Goal: Transaction & Acquisition: Purchase product/service

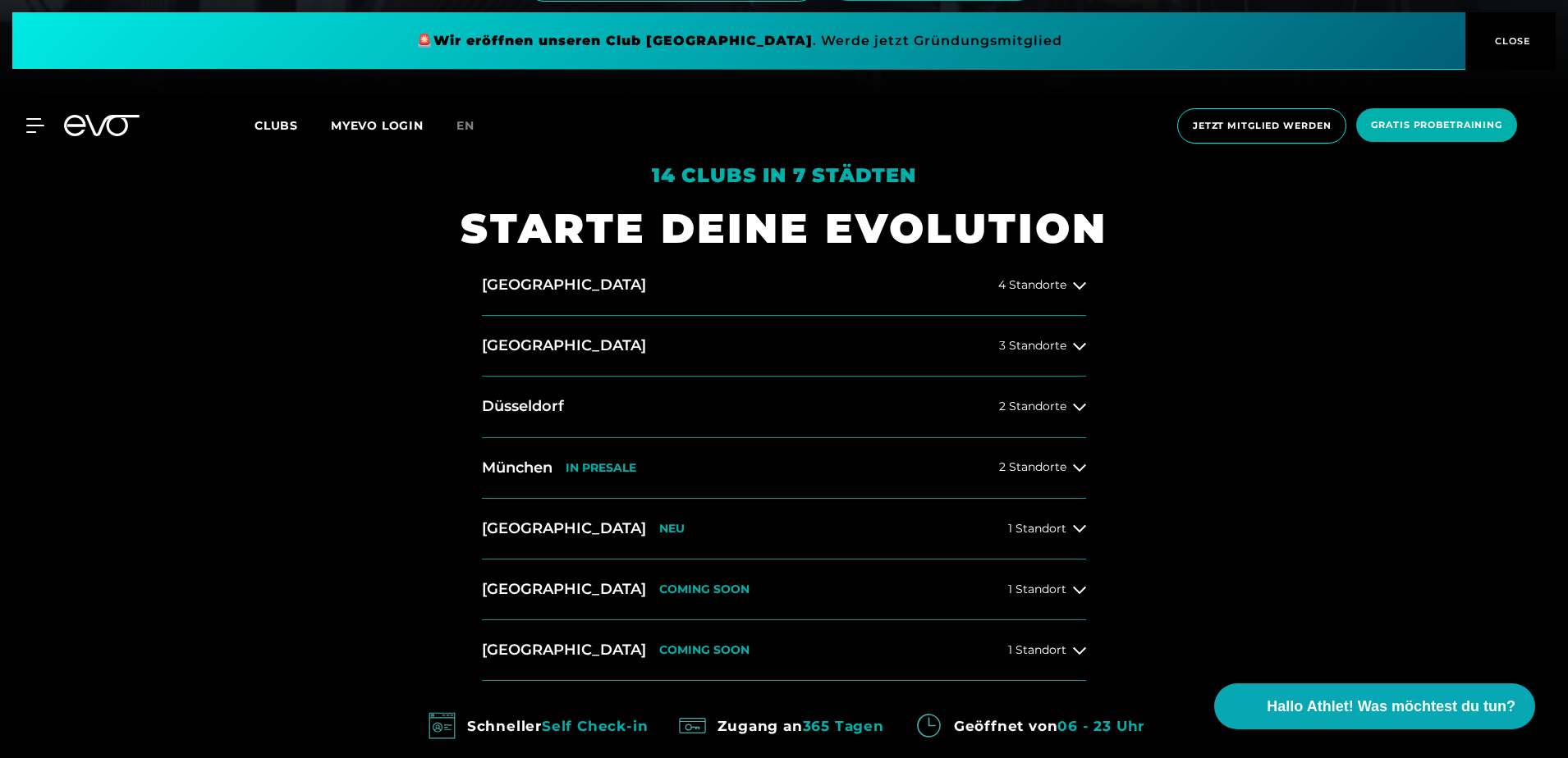
scroll to position [657, 0]
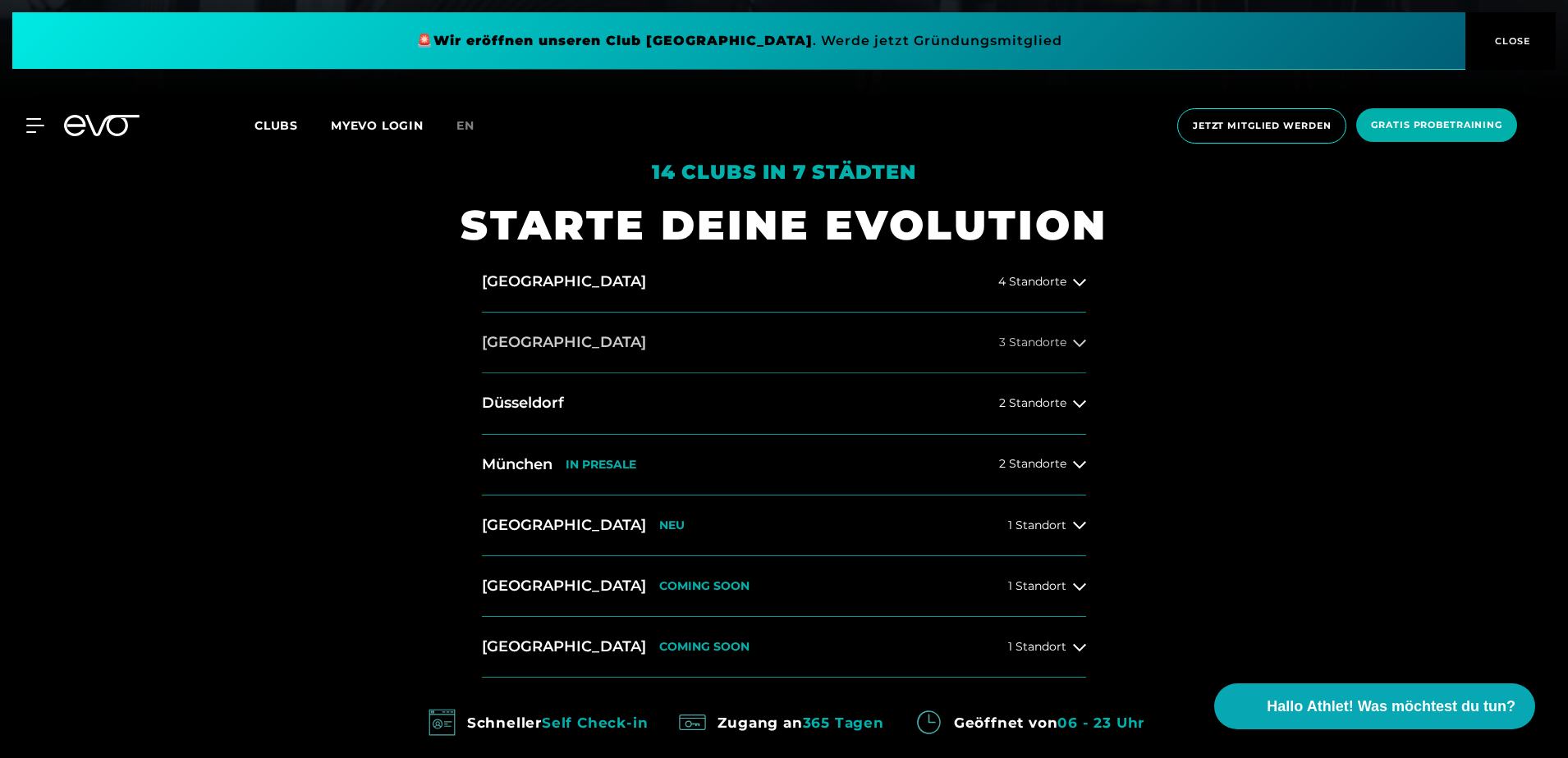
click at [1021, 333] on button "[GEOGRAPHIC_DATA] 3 Standorte" at bounding box center [784, 342] width 604 height 61
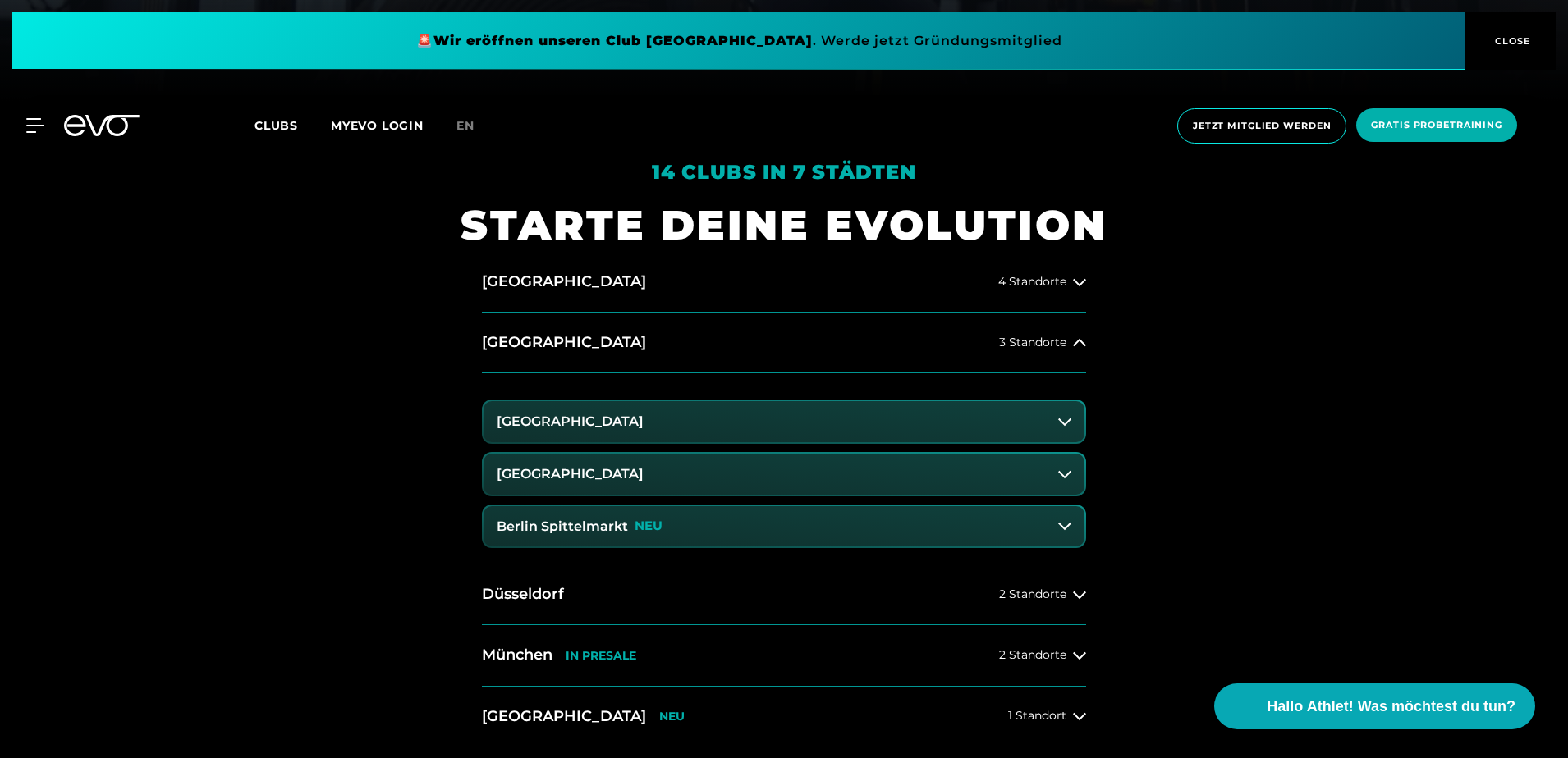
click at [819, 467] on button "[GEOGRAPHIC_DATA]" at bounding box center [784, 474] width 601 height 41
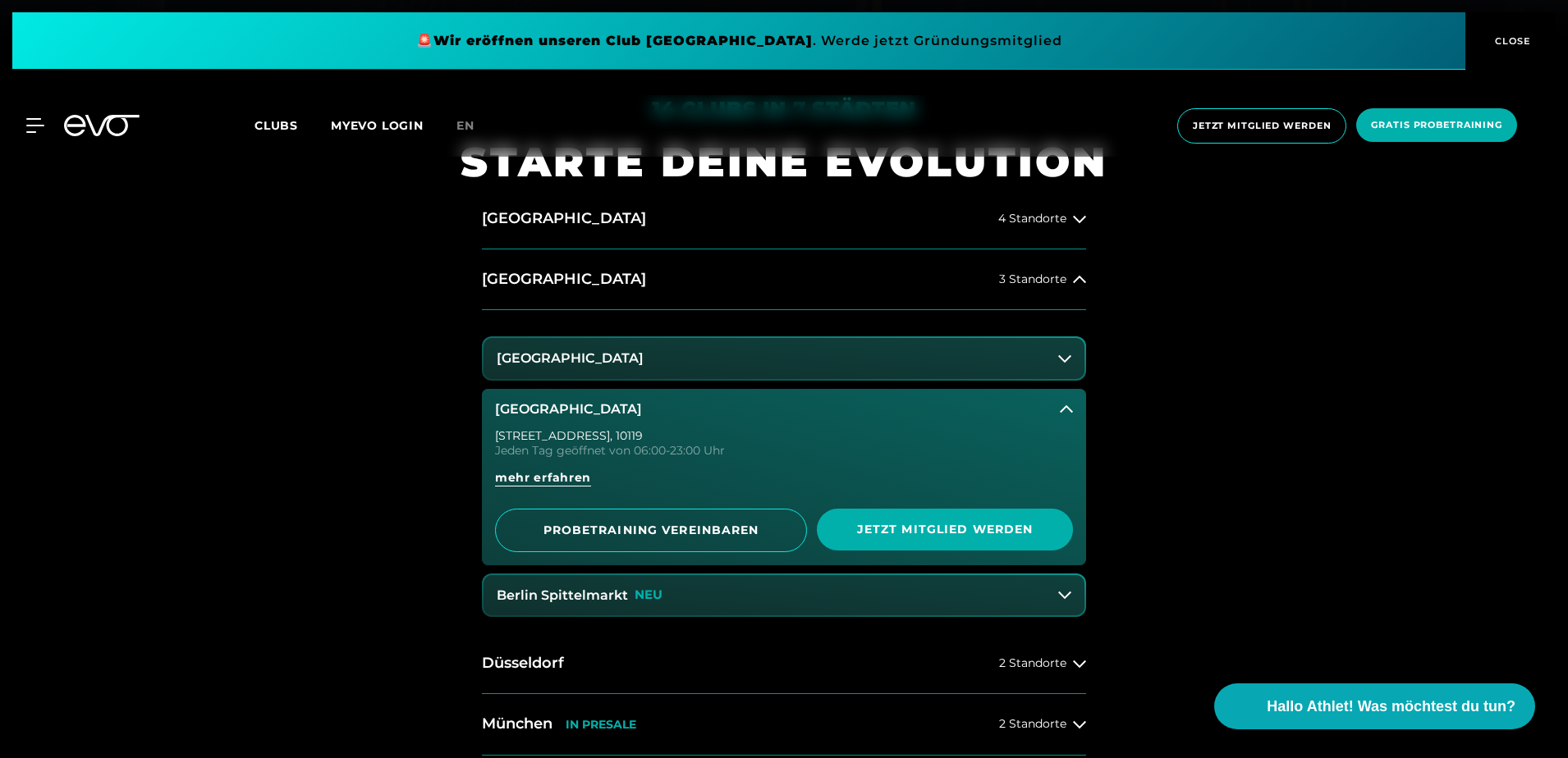
scroll to position [739, 0]
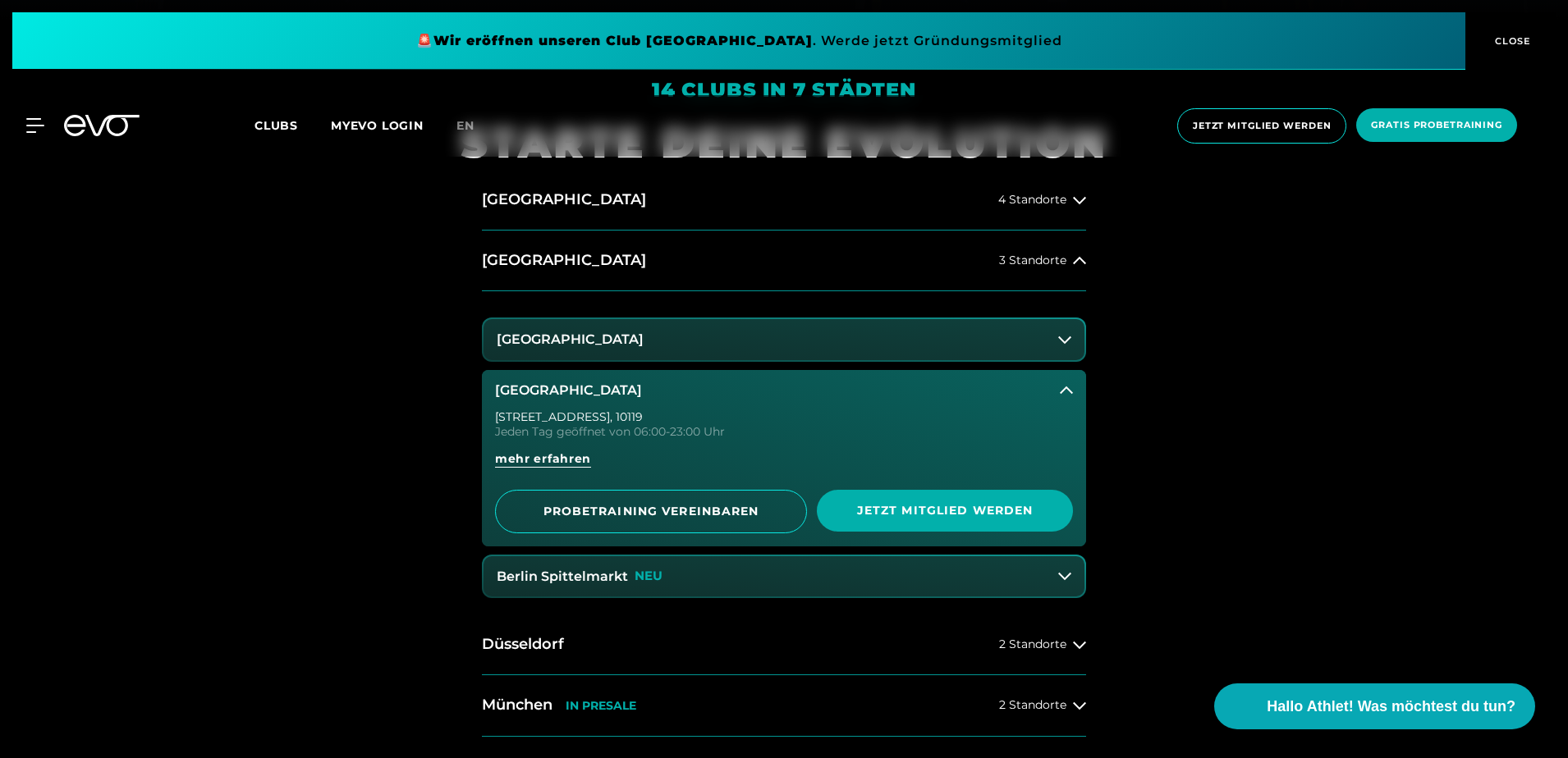
click at [69, 133] on icon at bounding box center [74, 125] width 21 height 21
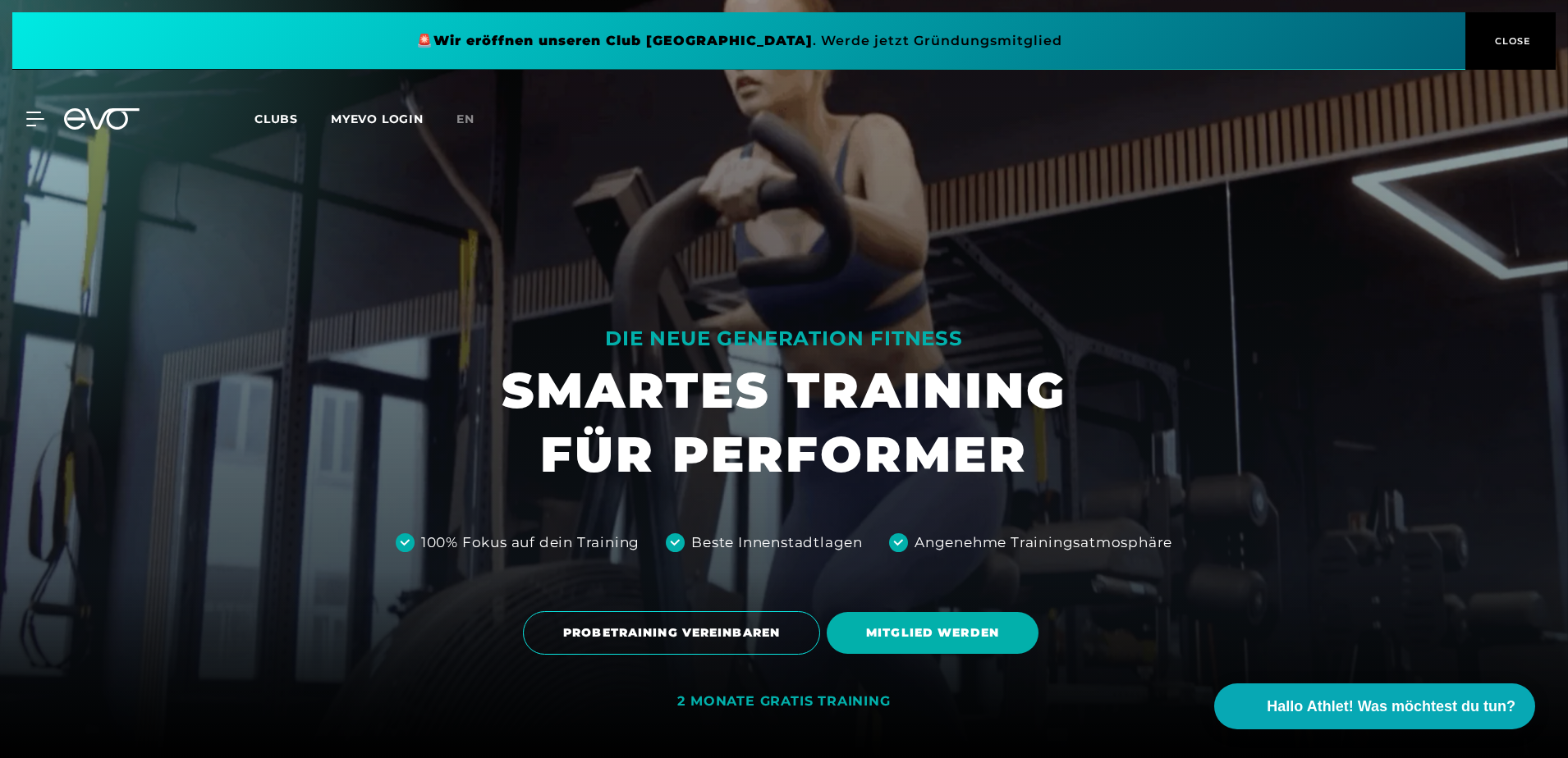
click at [270, 119] on span "Clubs" at bounding box center [276, 119] width 43 height 14
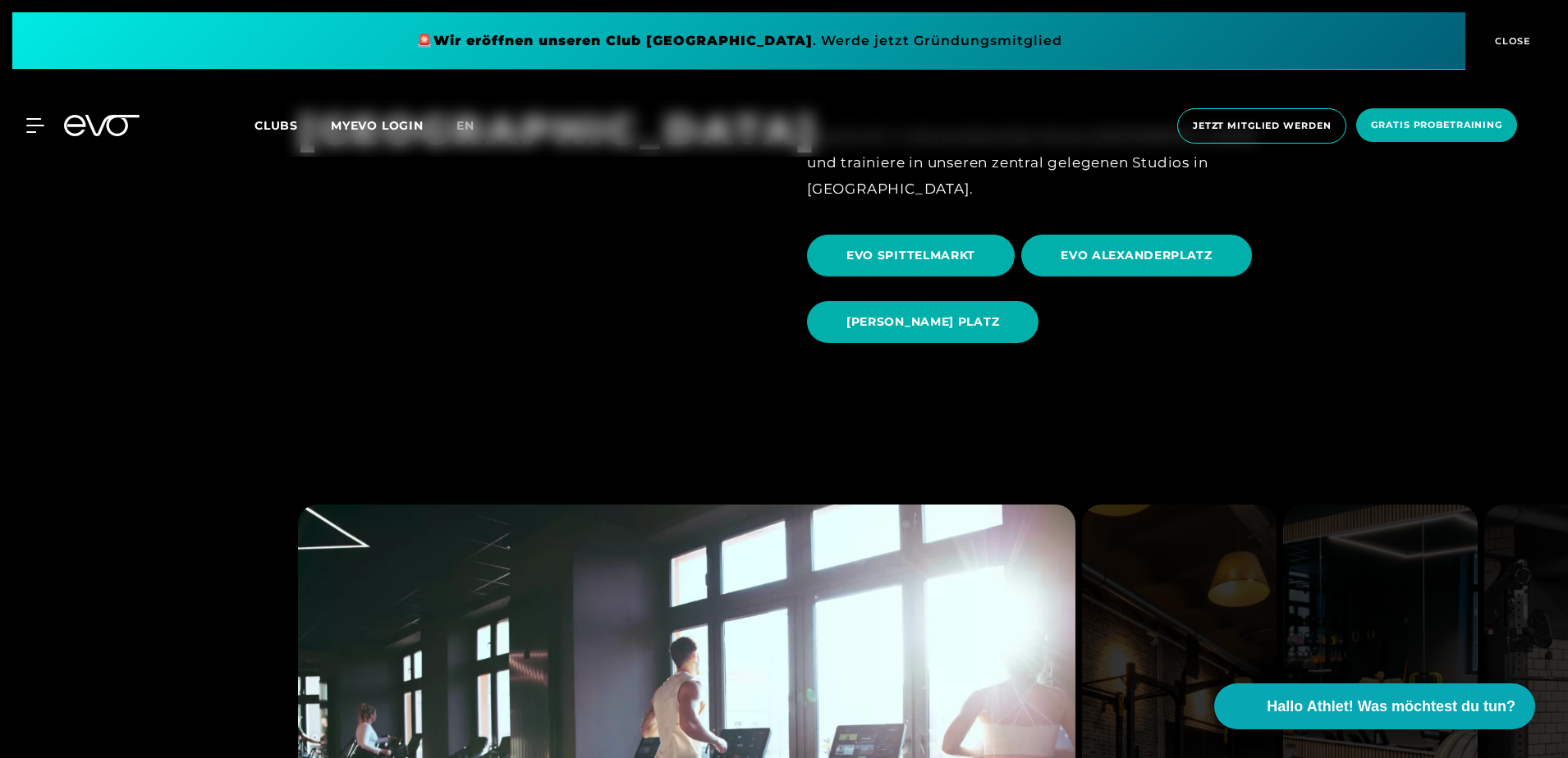
scroll to position [1723, 0]
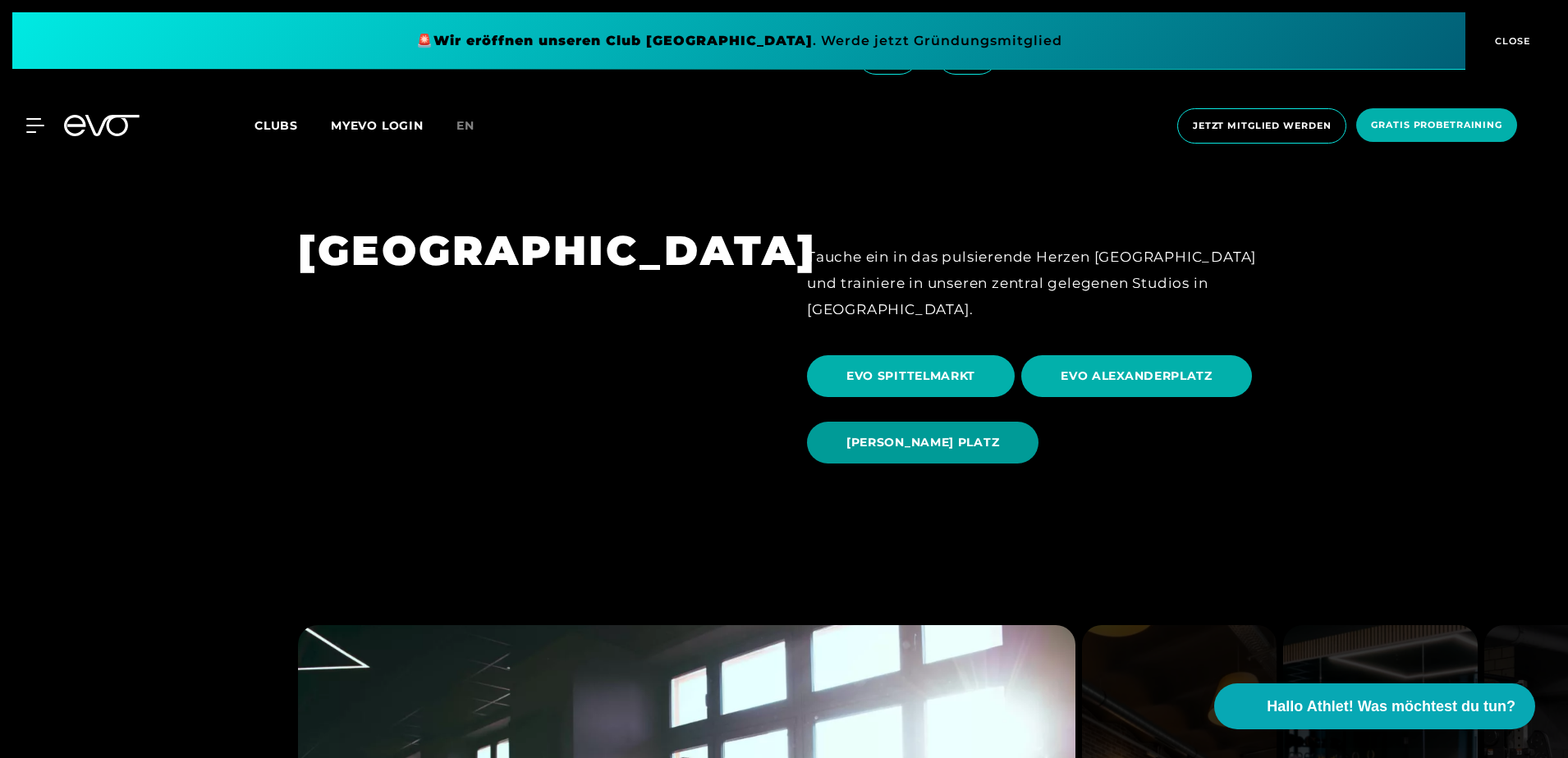
click at [999, 434] on span "[PERSON_NAME] PLATZ" at bounding box center [922, 443] width 152 height 17
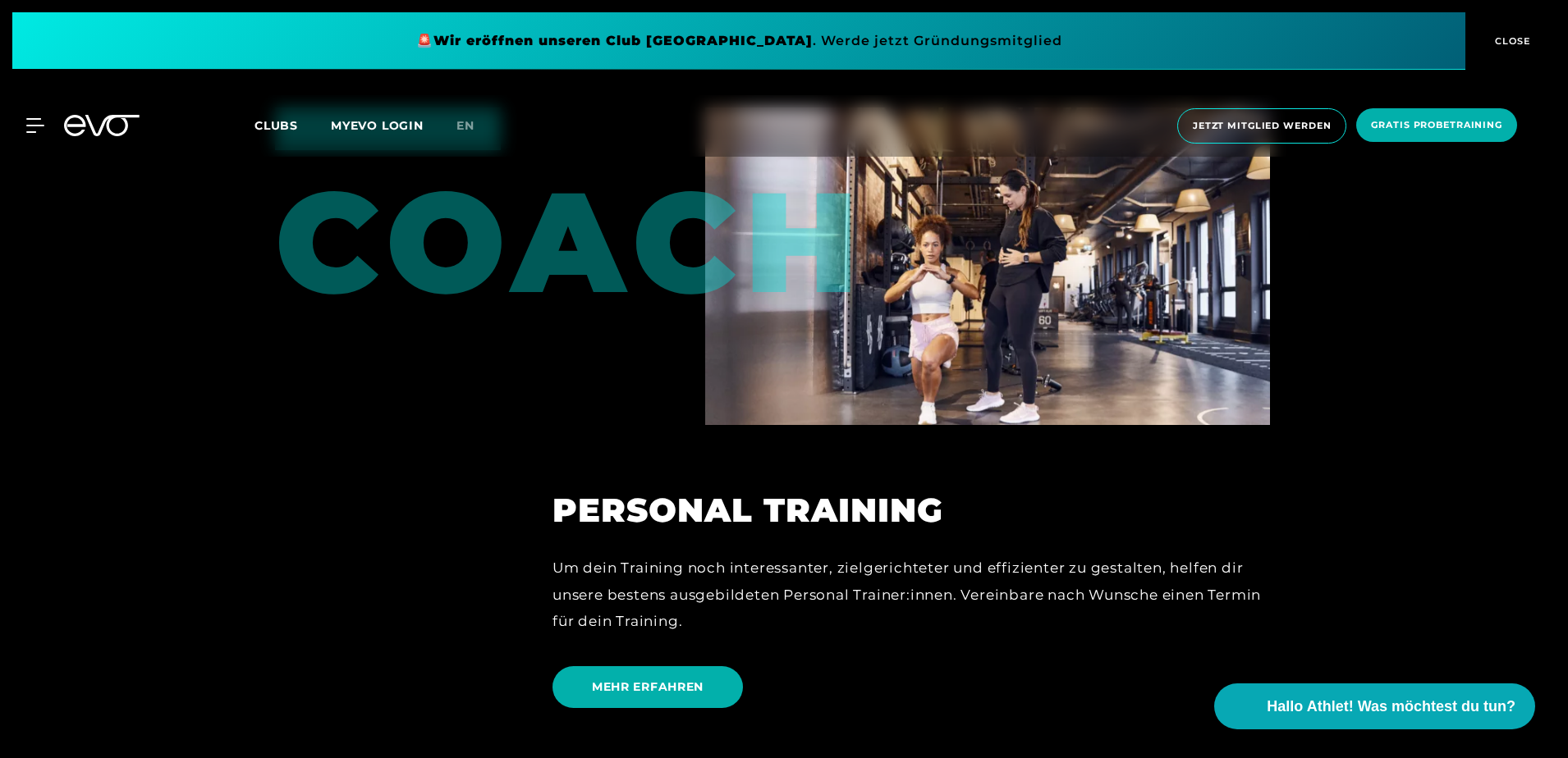
scroll to position [4348, 0]
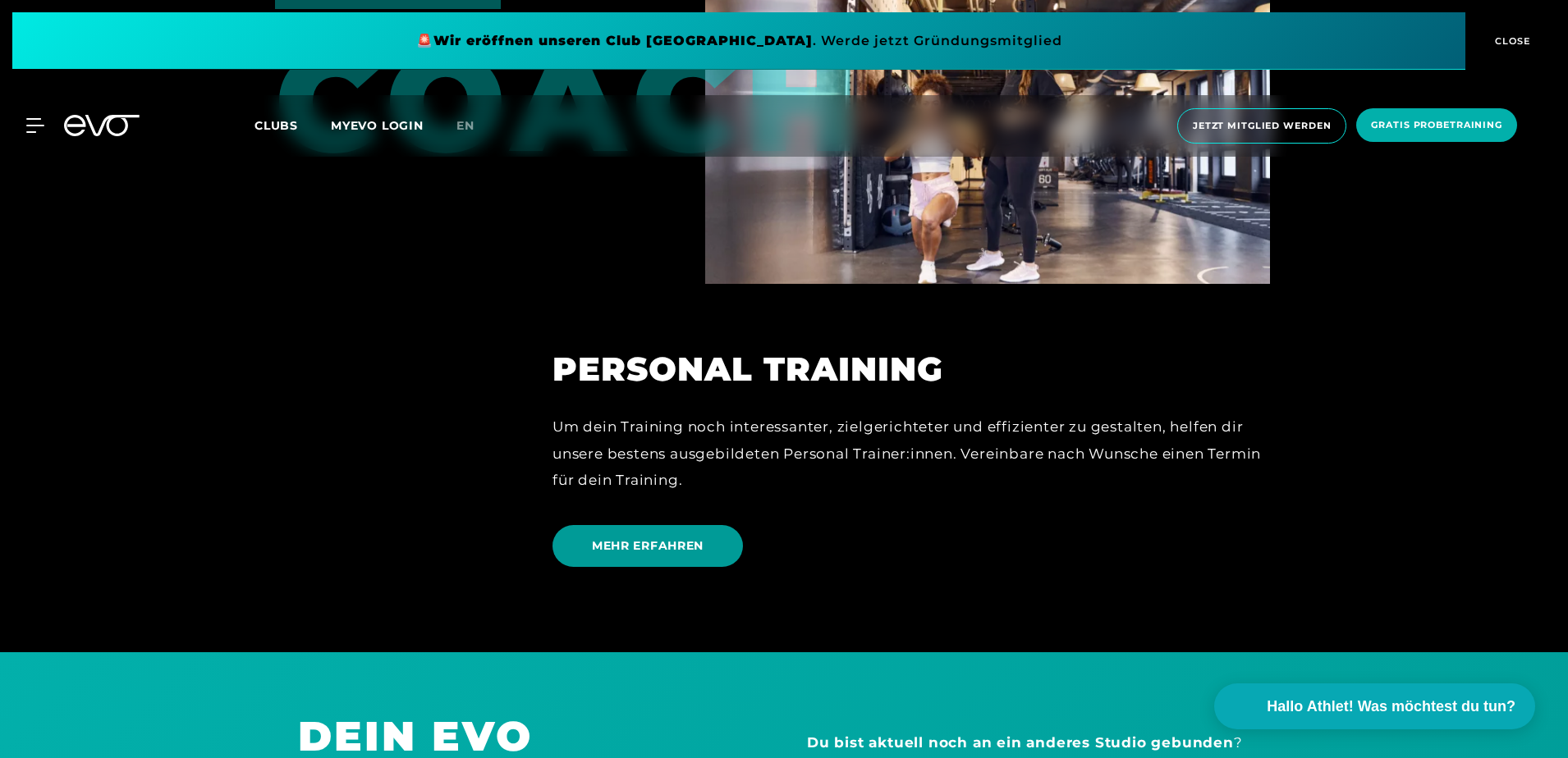
click at [684, 547] on span "MEHR ERFAHREN" at bounding box center [647, 546] width 112 height 17
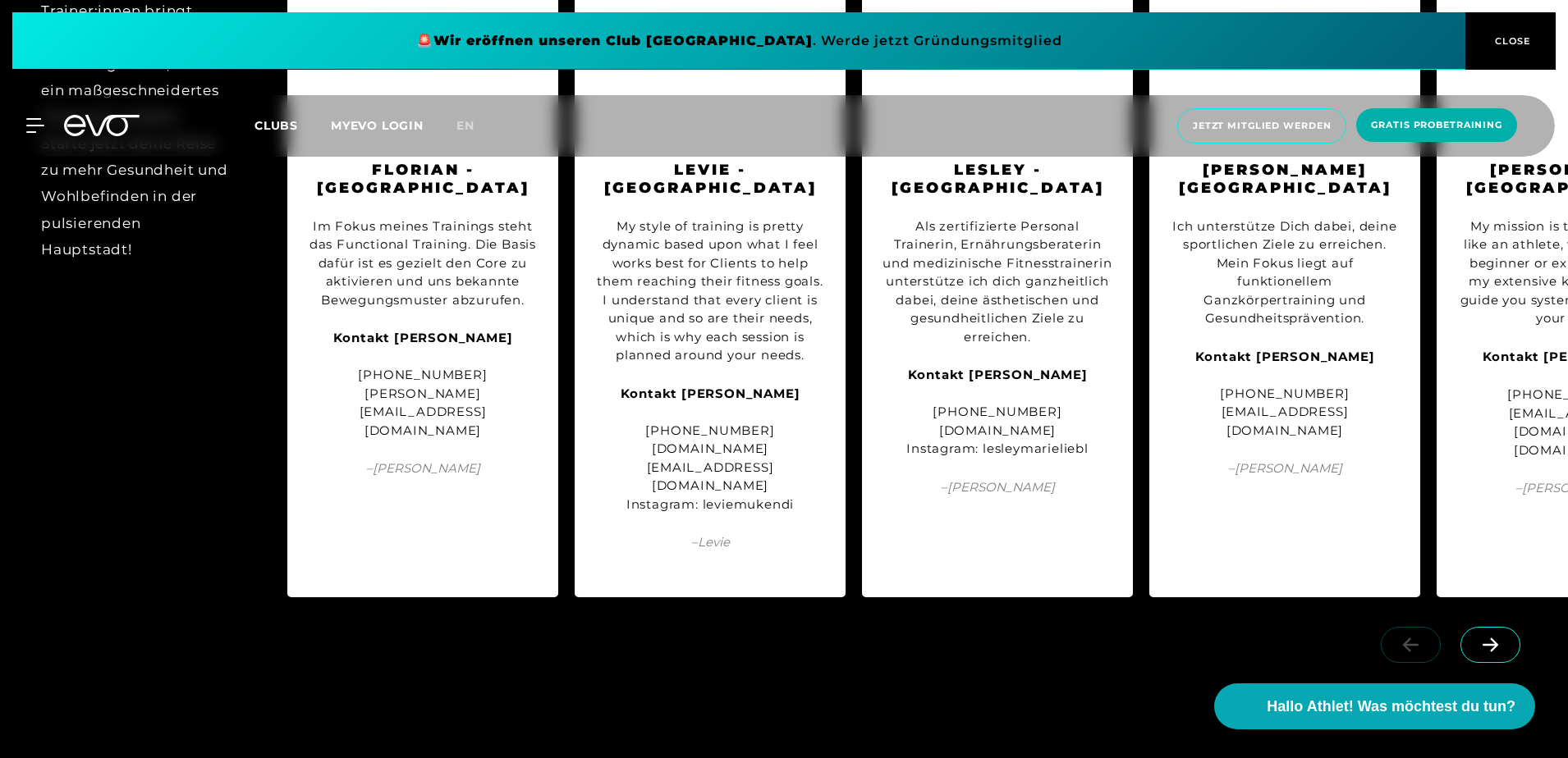
scroll to position [2051, 0]
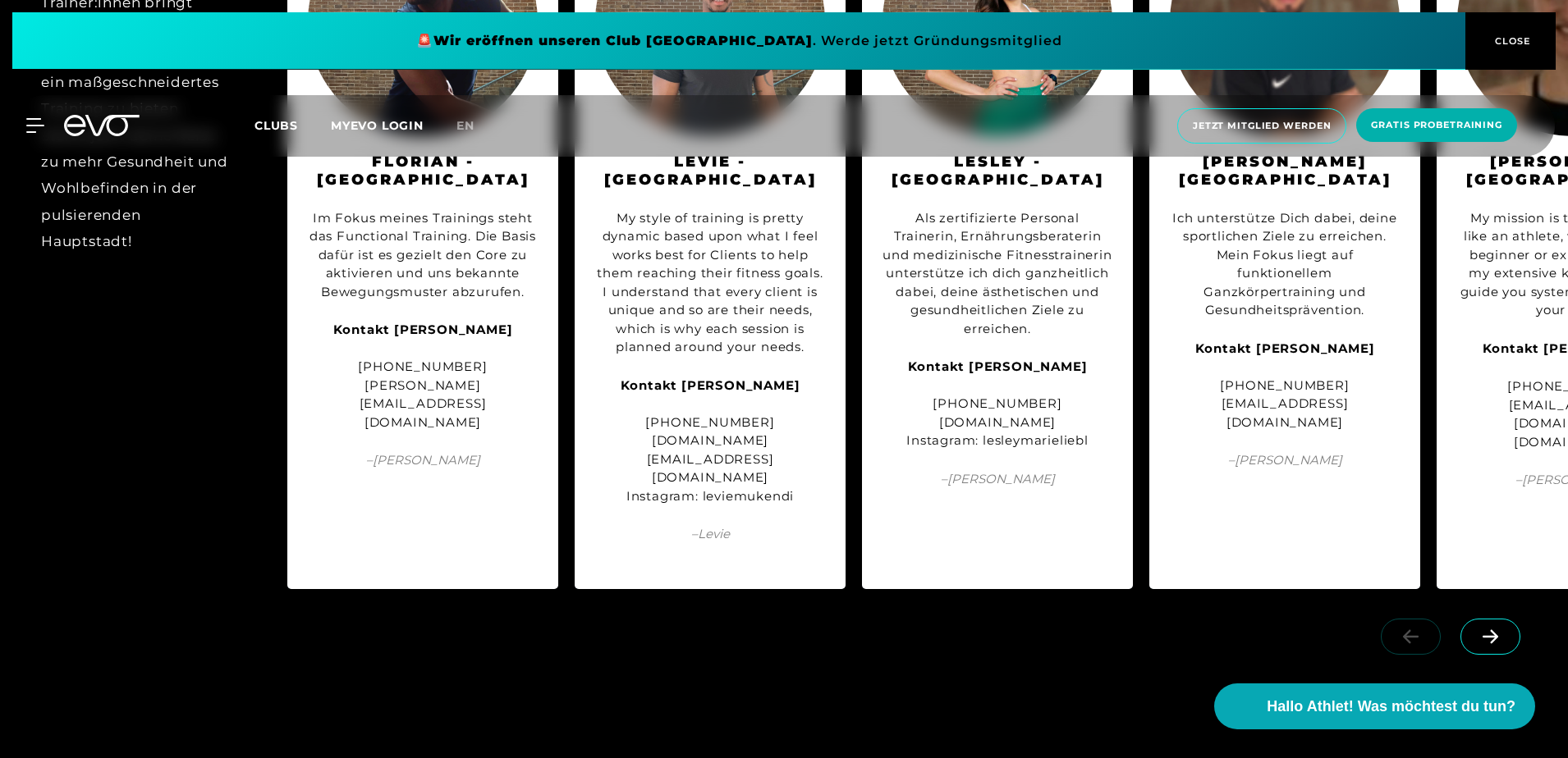
click at [1467, 622] on span at bounding box center [1490, 636] width 60 height 36
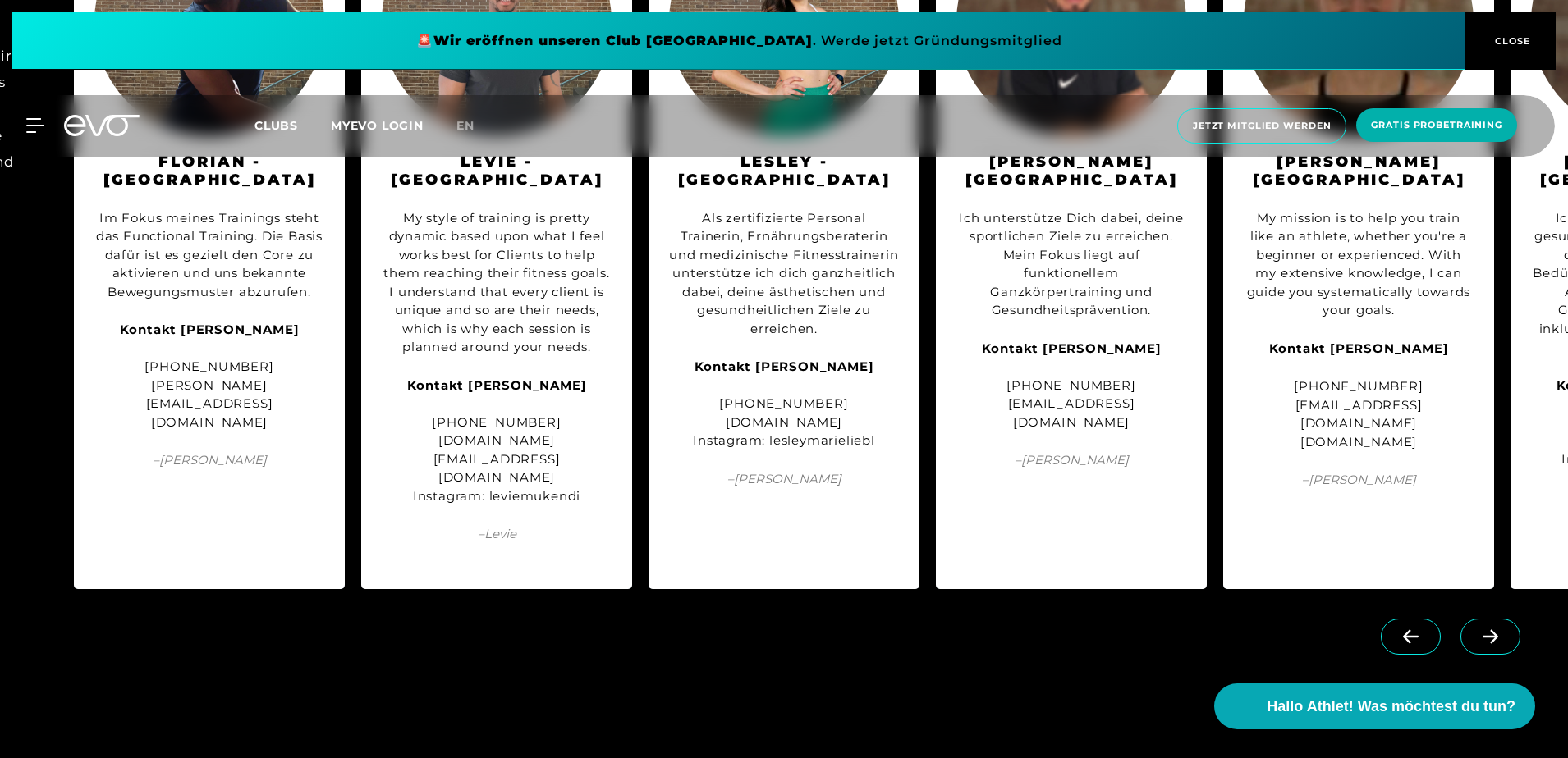
click at [1467, 622] on span at bounding box center [1490, 636] width 60 height 36
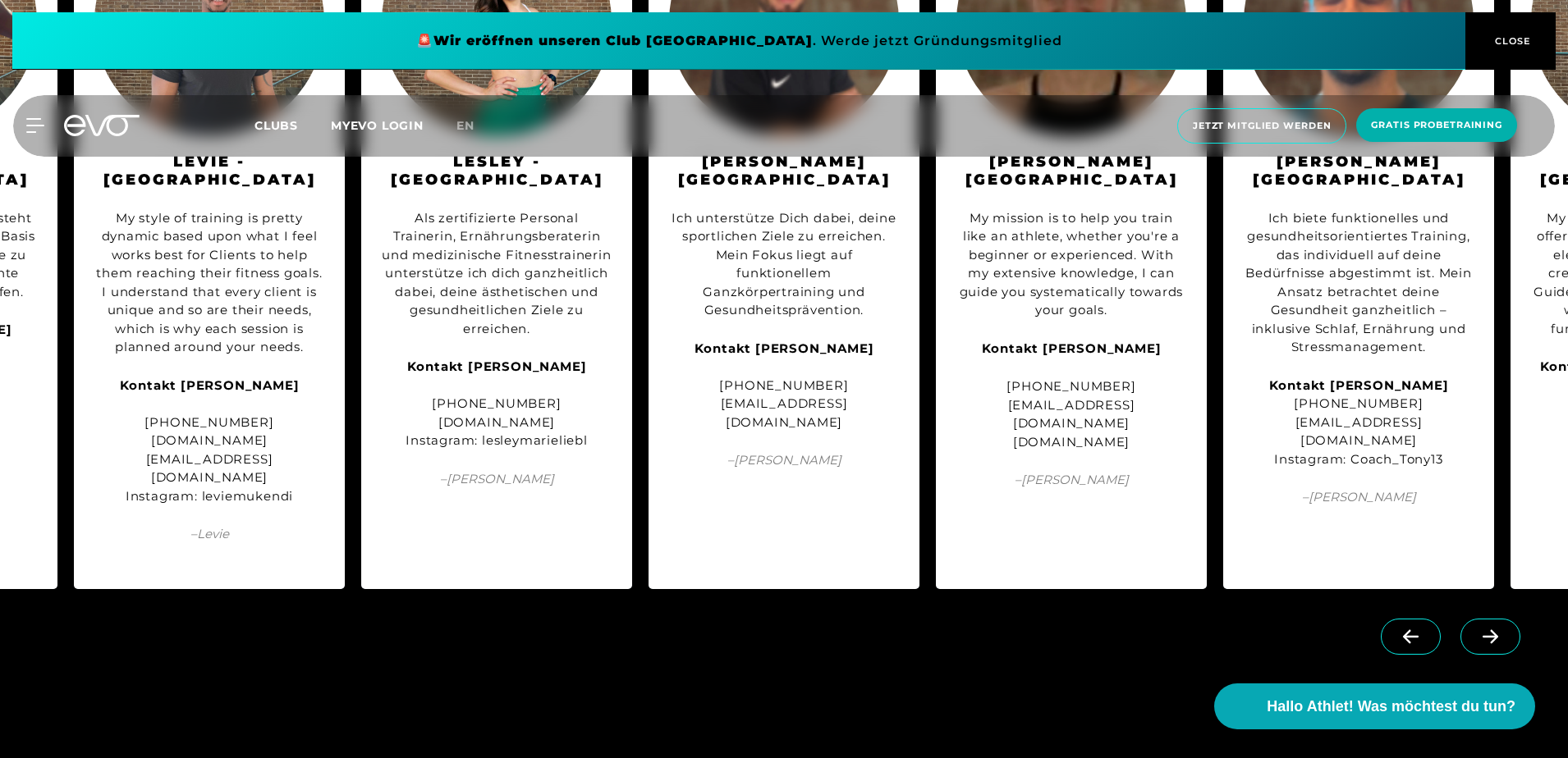
click at [1474, 618] on span at bounding box center [1490, 636] width 60 height 36
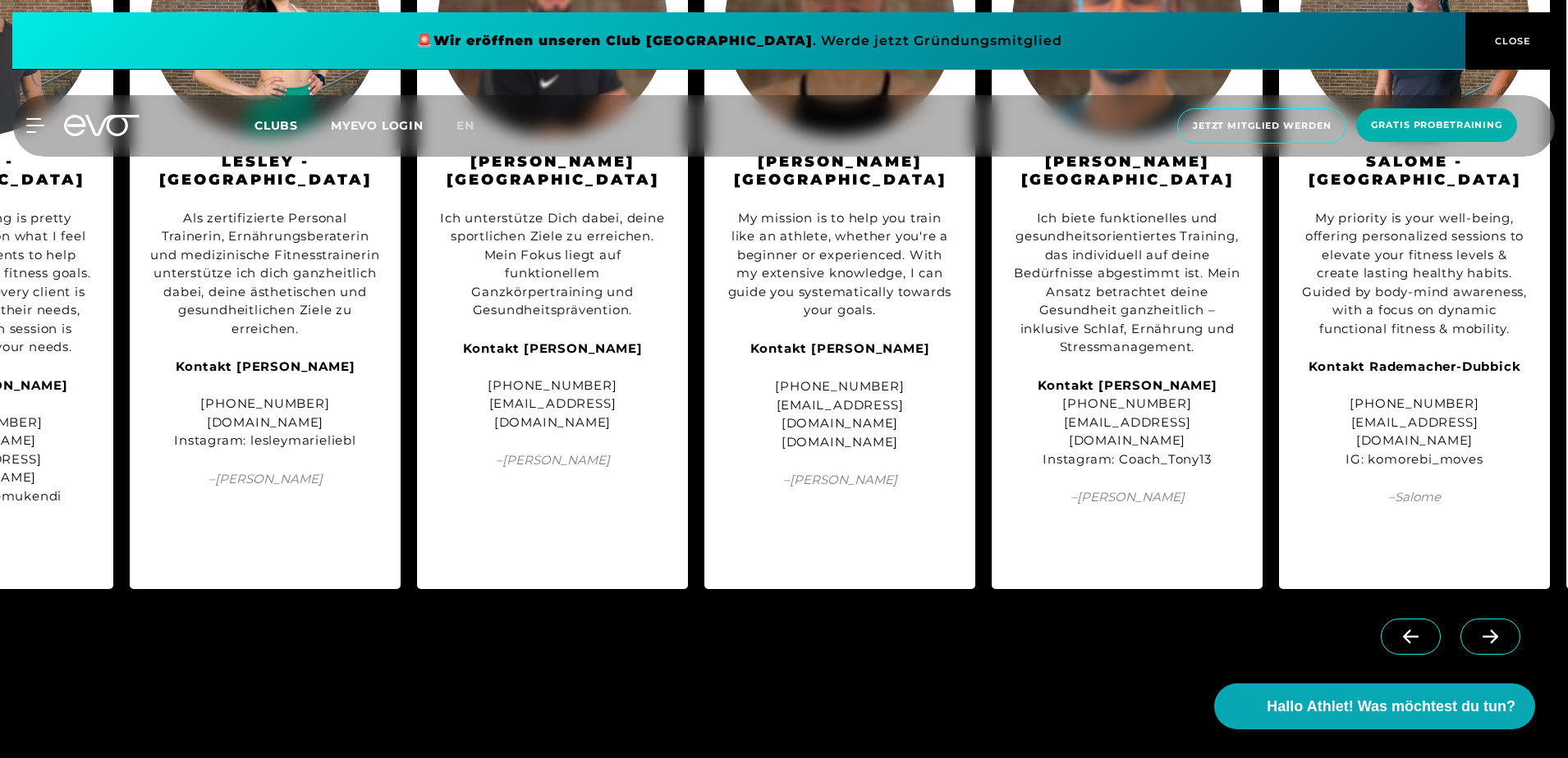
scroll to position [0, 788]
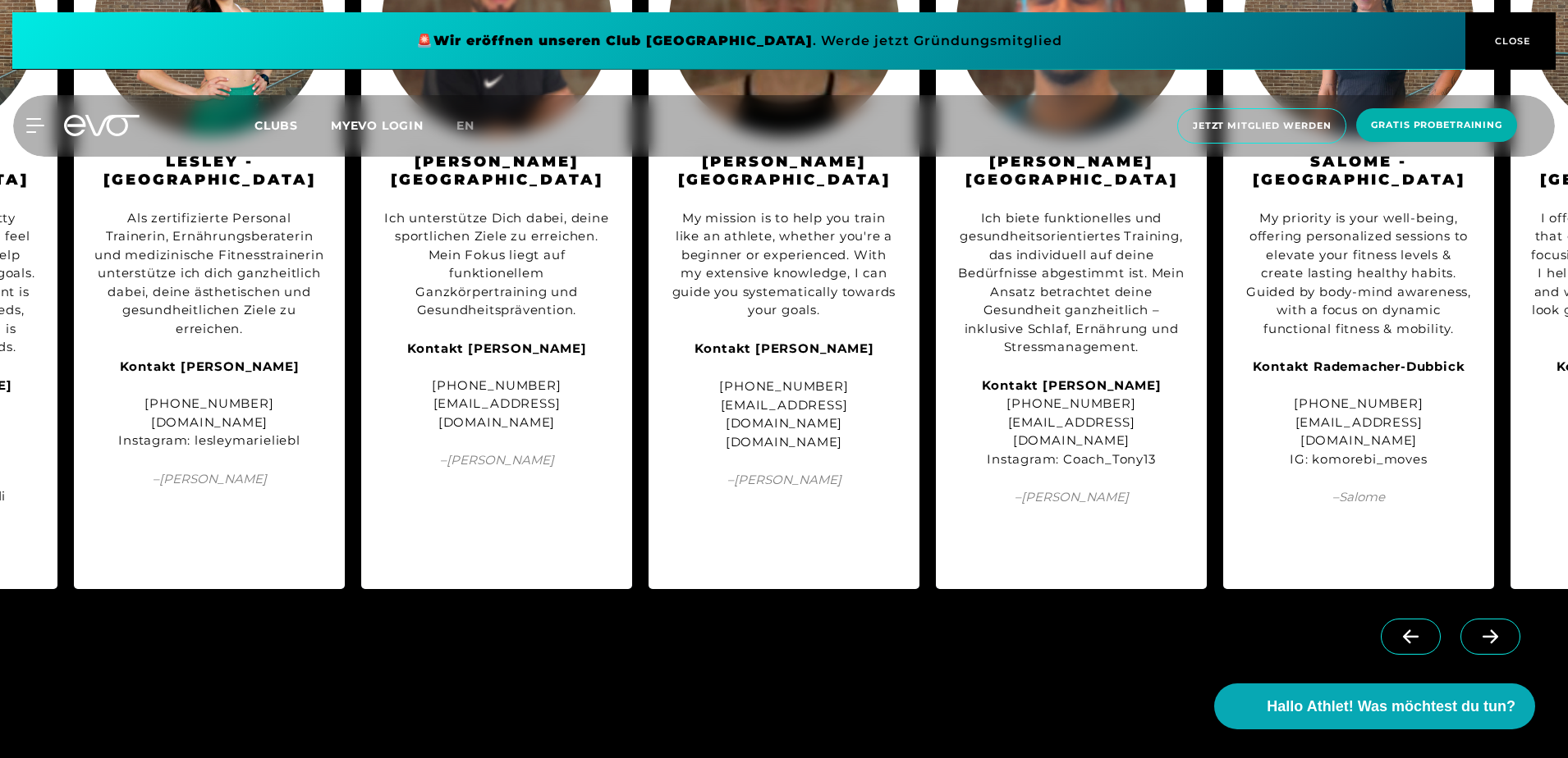
click at [1474, 618] on span at bounding box center [1490, 636] width 60 height 36
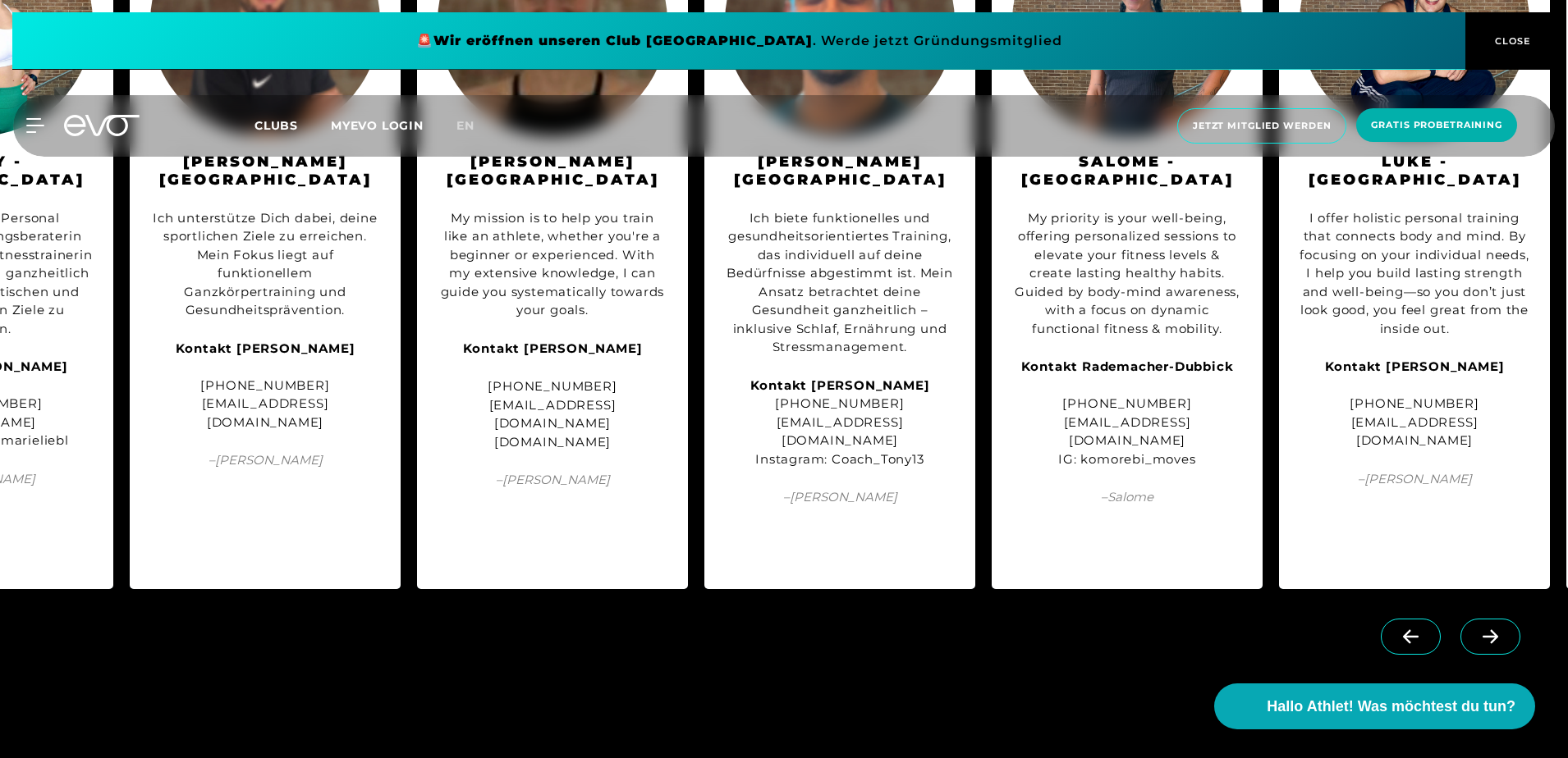
scroll to position [0, 1075]
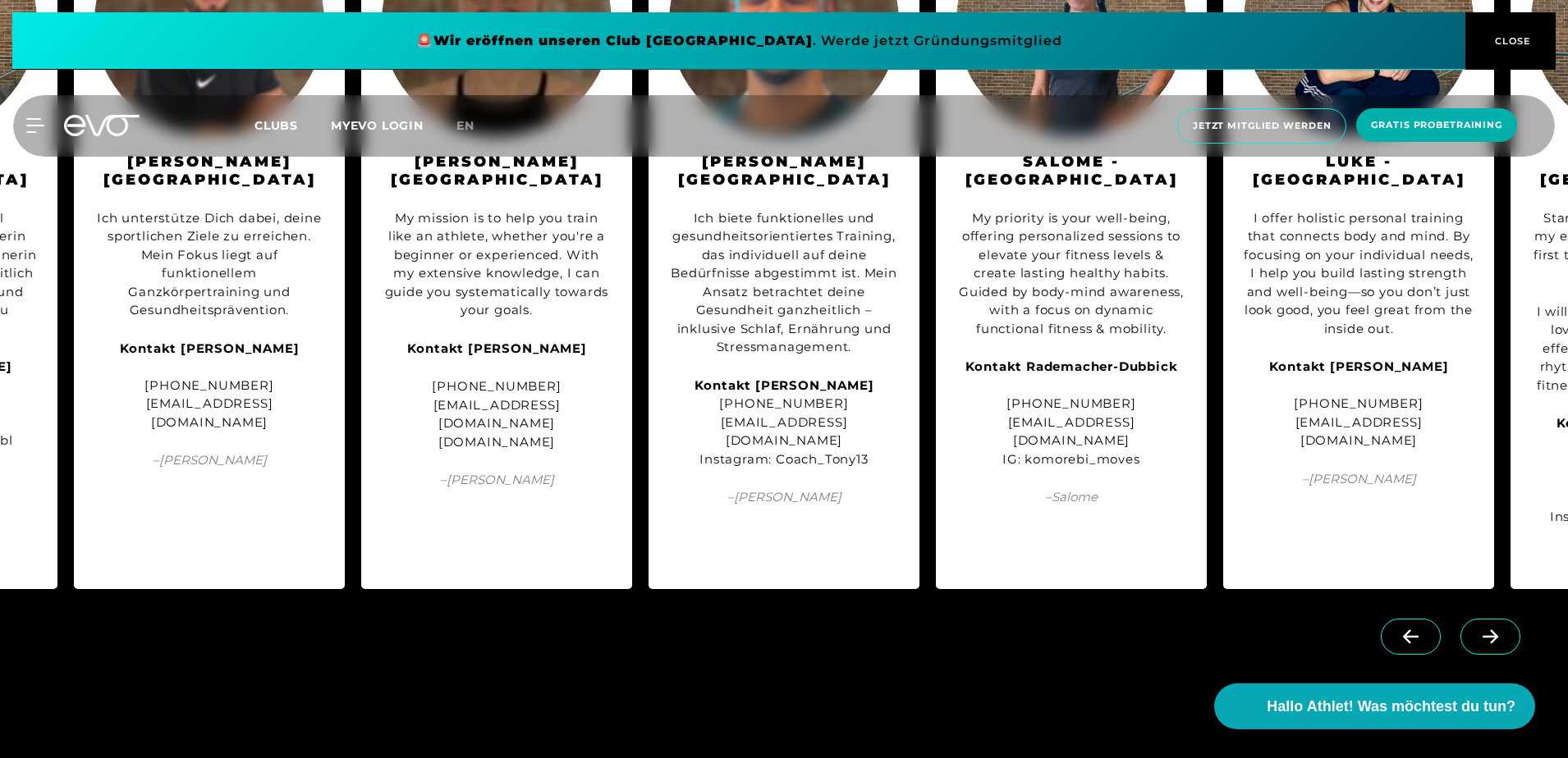
click at [1474, 618] on span at bounding box center [1490, 636] width 60 height 36
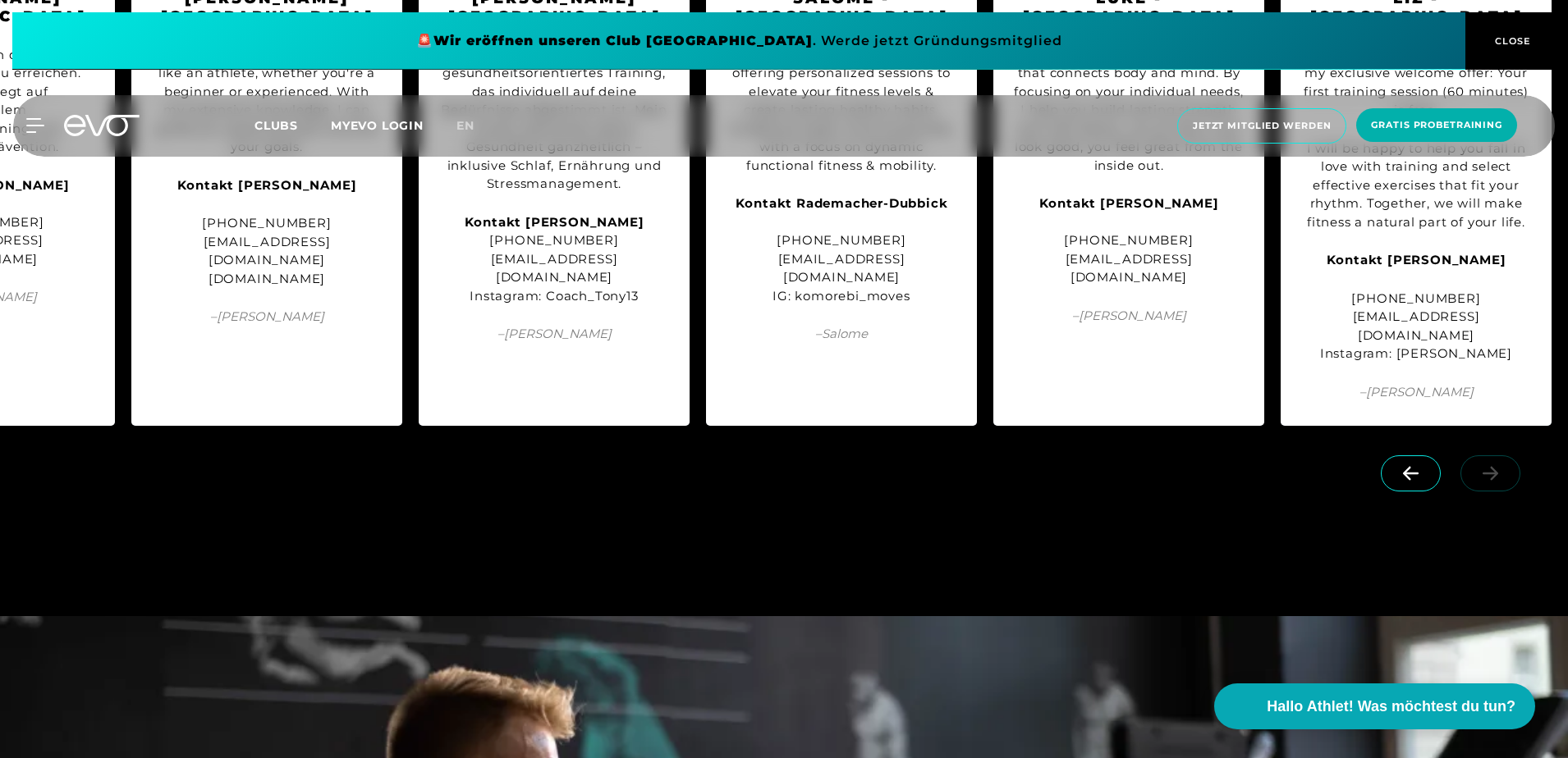
scroll to position [2215, 0]
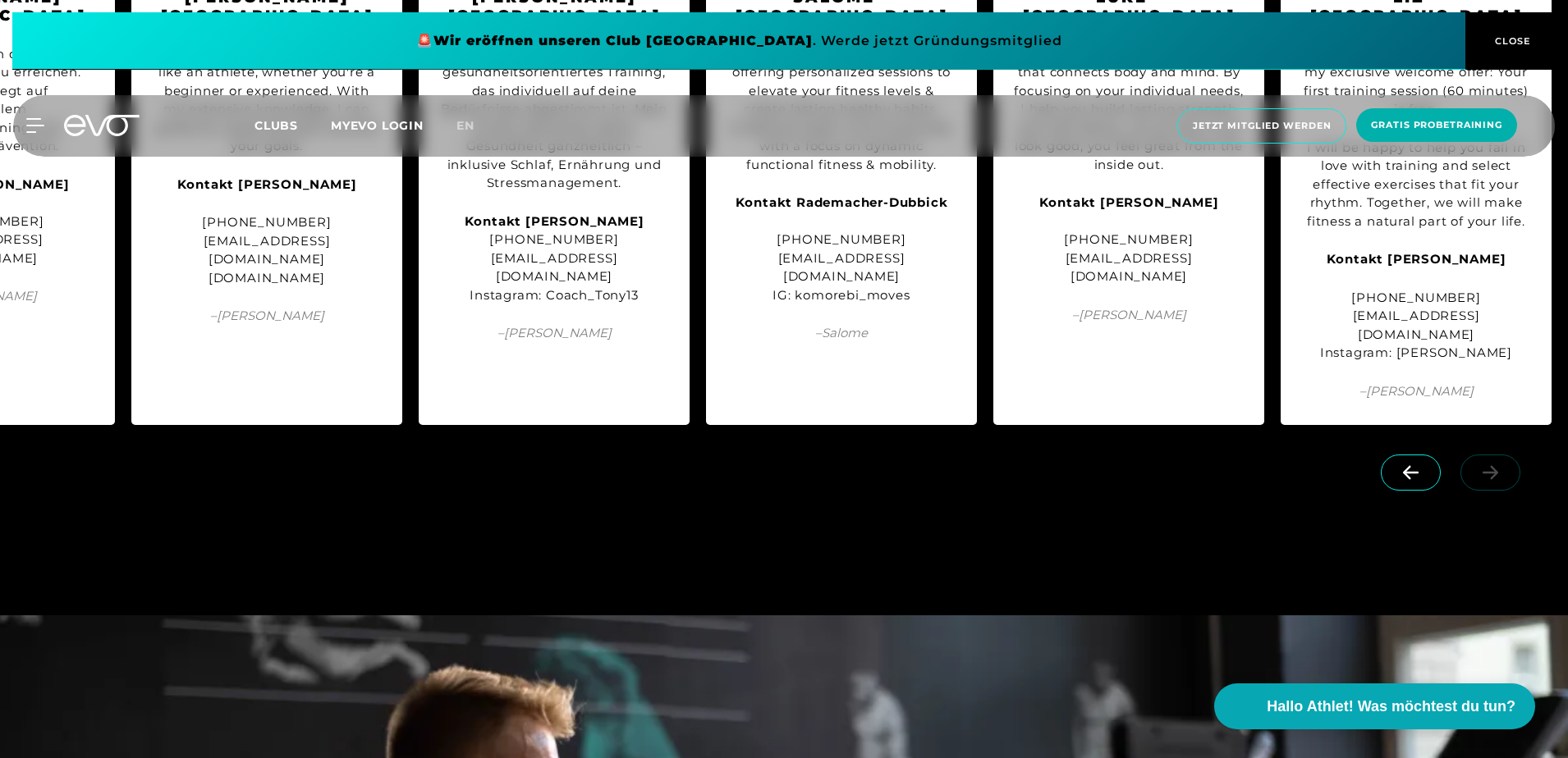
click at [1410, 466] on icon at bounding box center [1411, 473] width 15 height 14
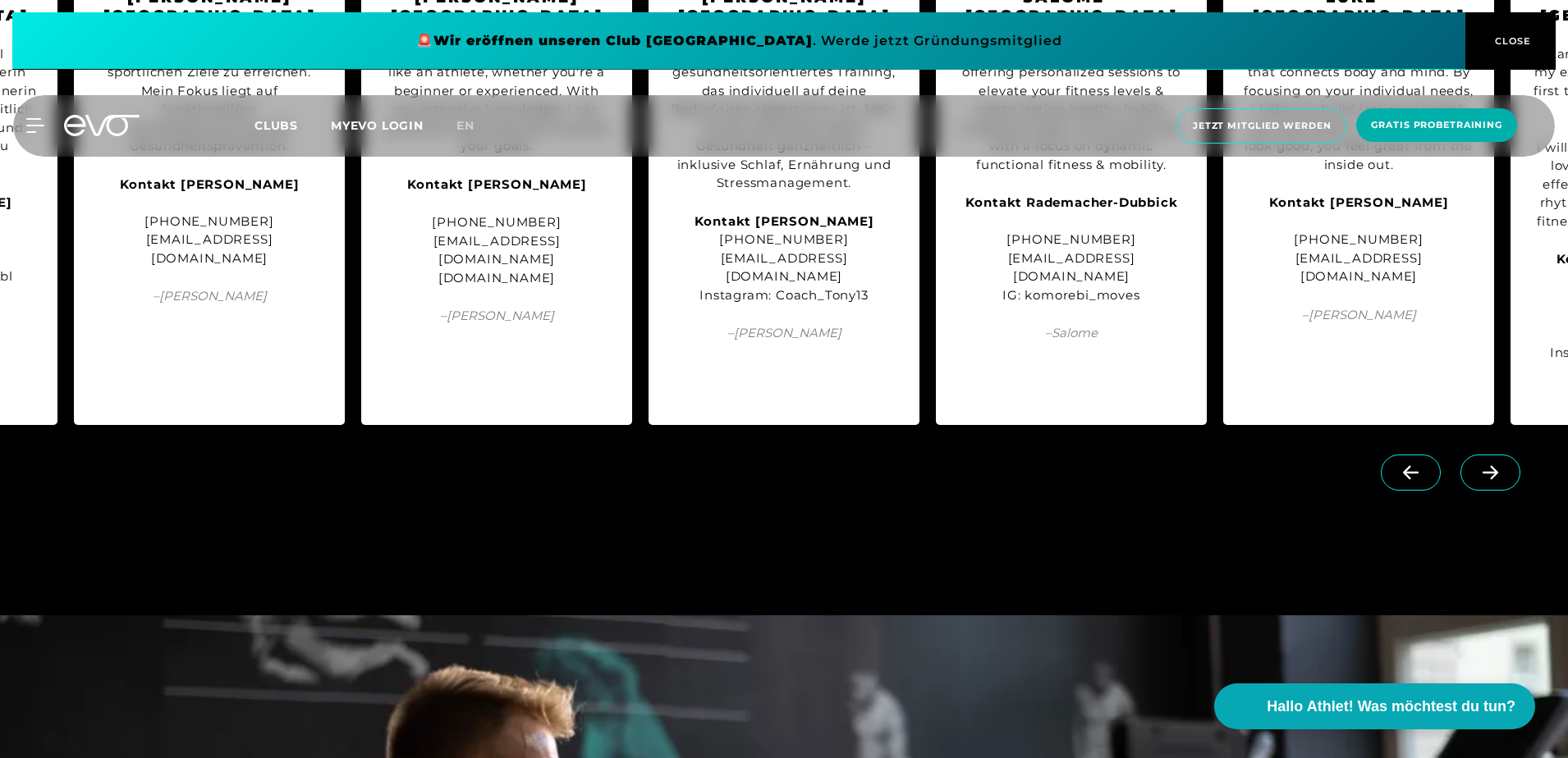
click at [1410, 466] on icon at bounding box center [1411, 473] width 15 height 14
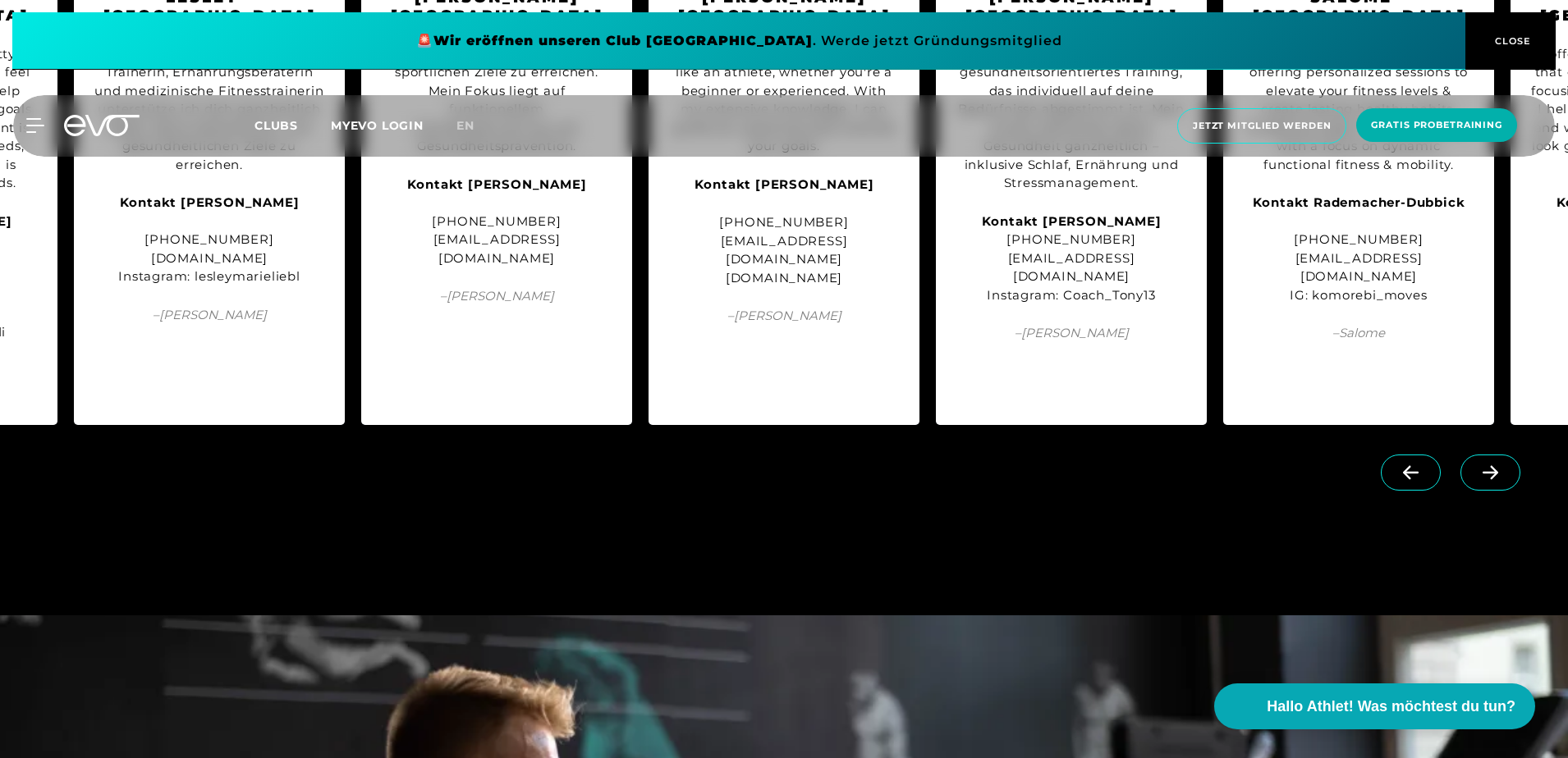
click at [1410, 466] on icon at bounding box center [1411, 473] width 15 height 14
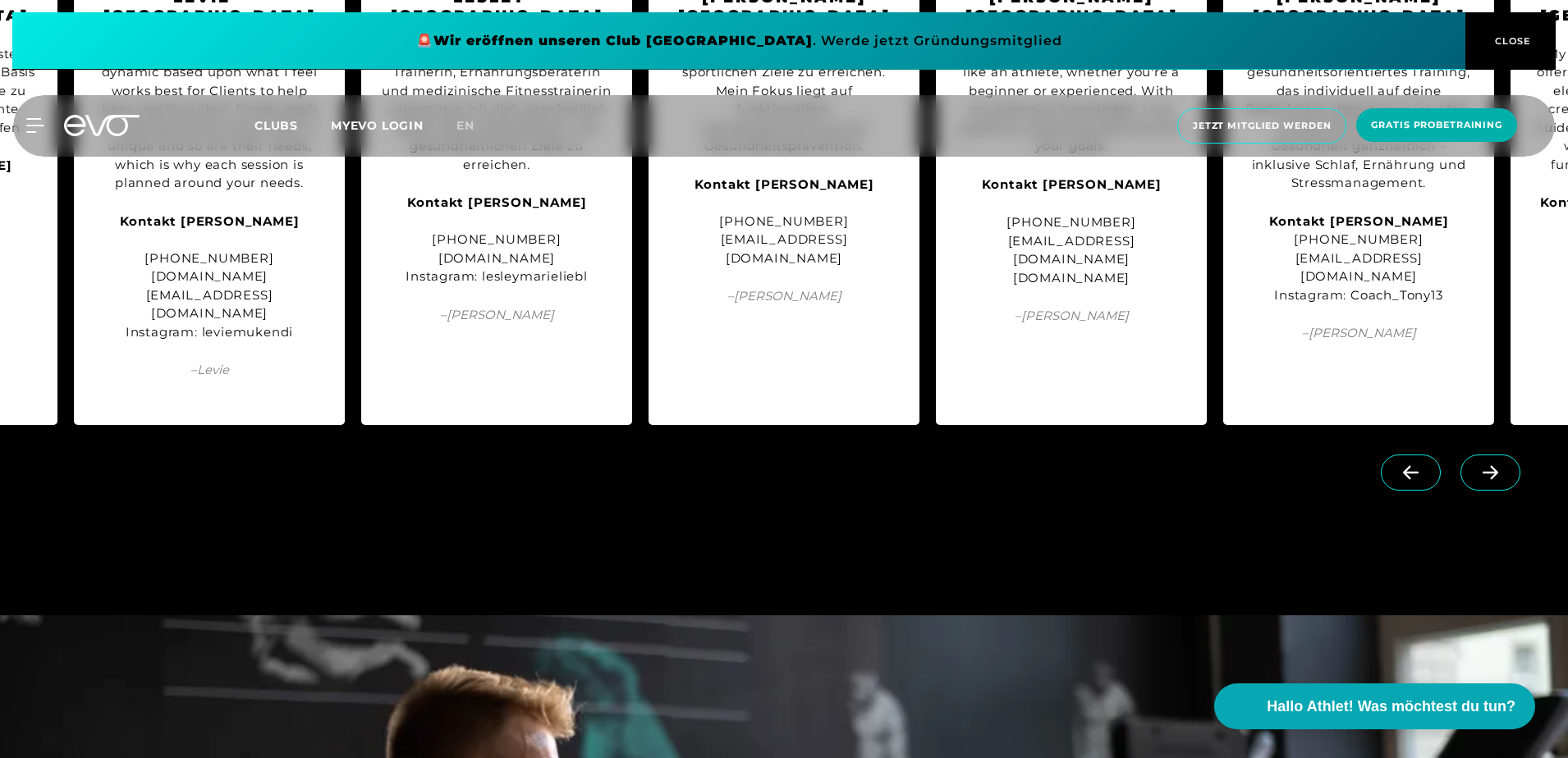
click at [1410, 466] on icon at bounding box center [1411, 473] width 15 height 14
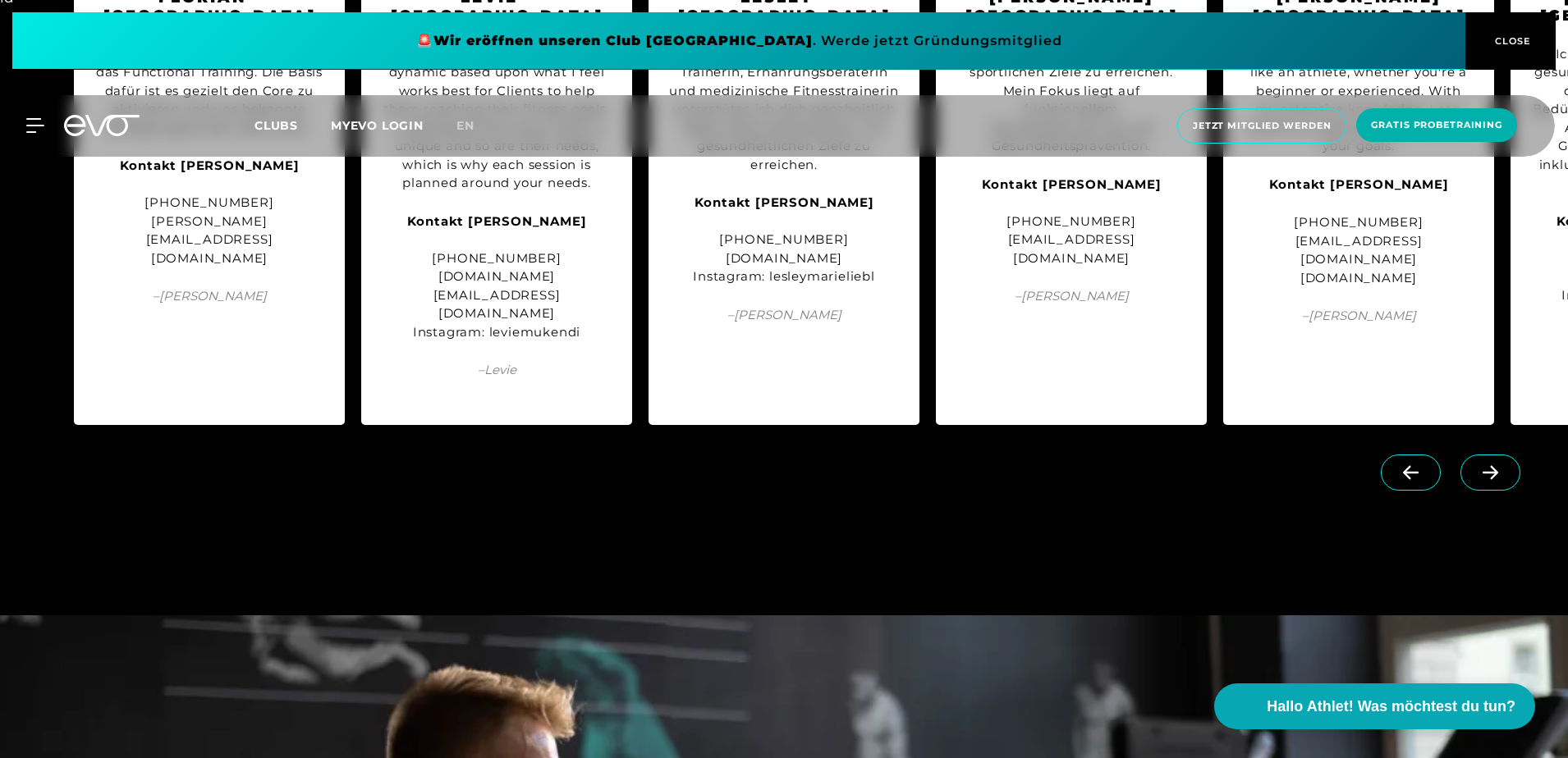
click at [1410, 466] on icon at bounding box center [1411, 473] width 15 height 14
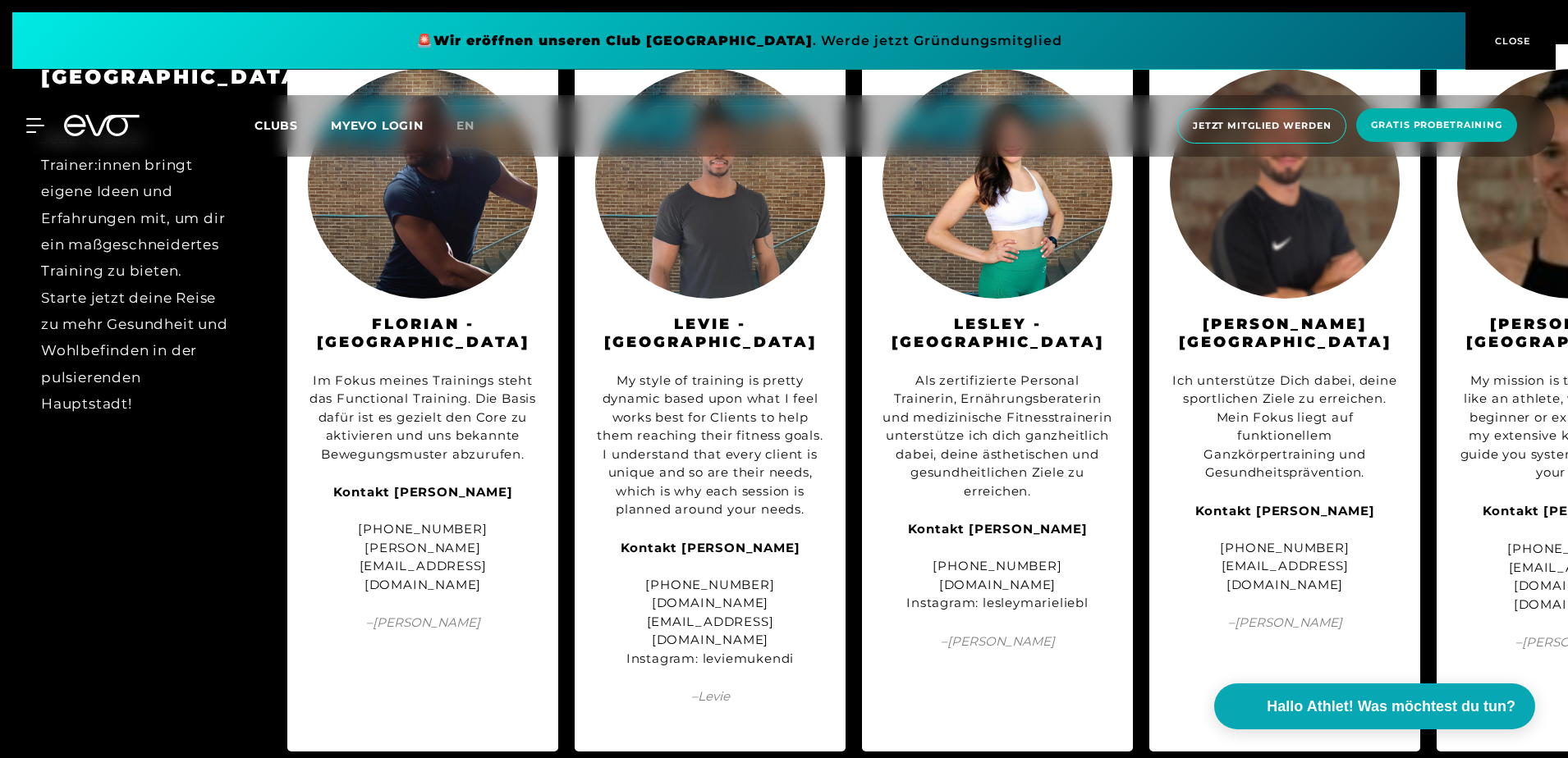
scroll to position [1887, 0]
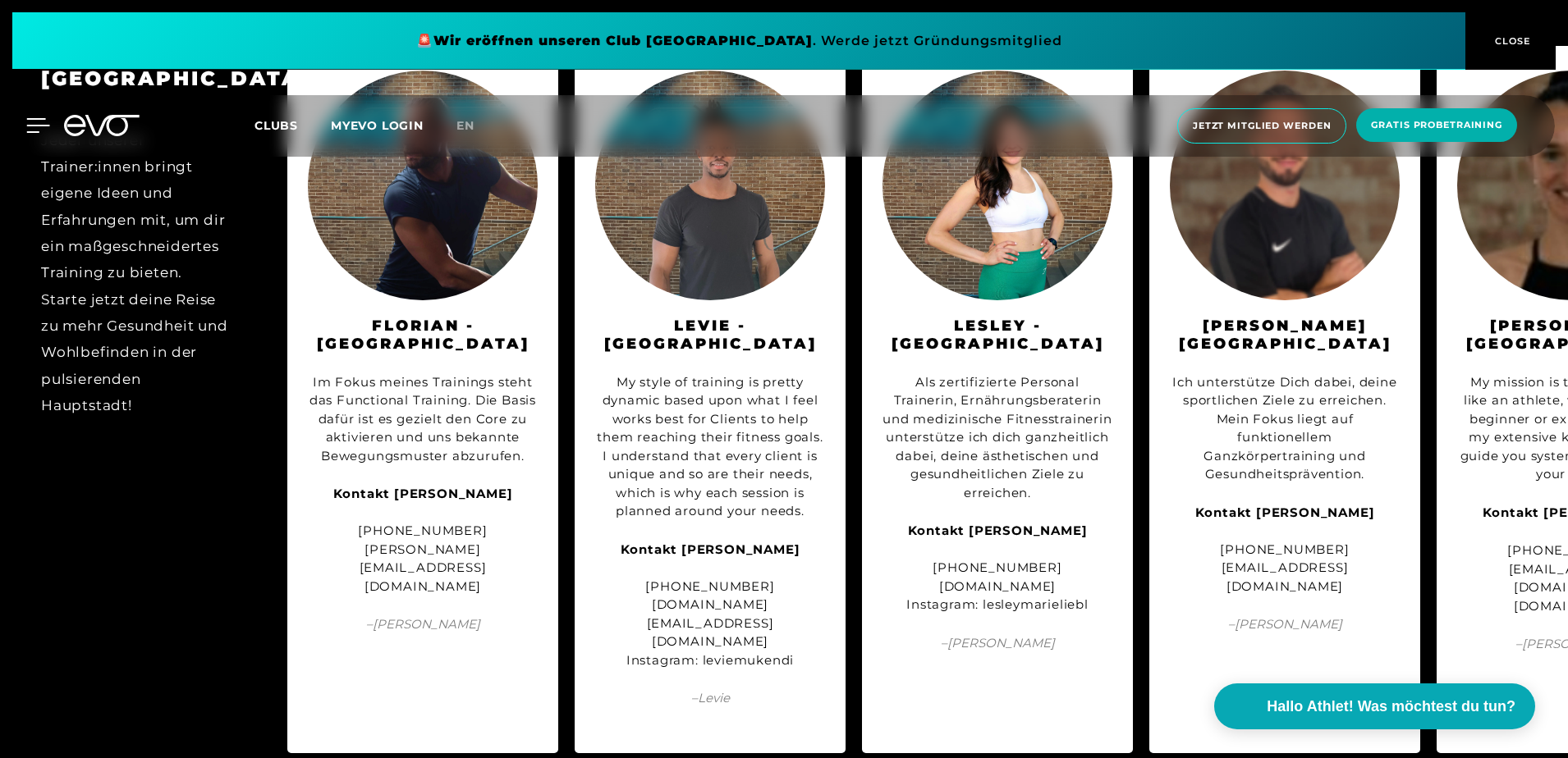
click at [27, 128] on icon at bounding box center [38, 125] width 24 height 14
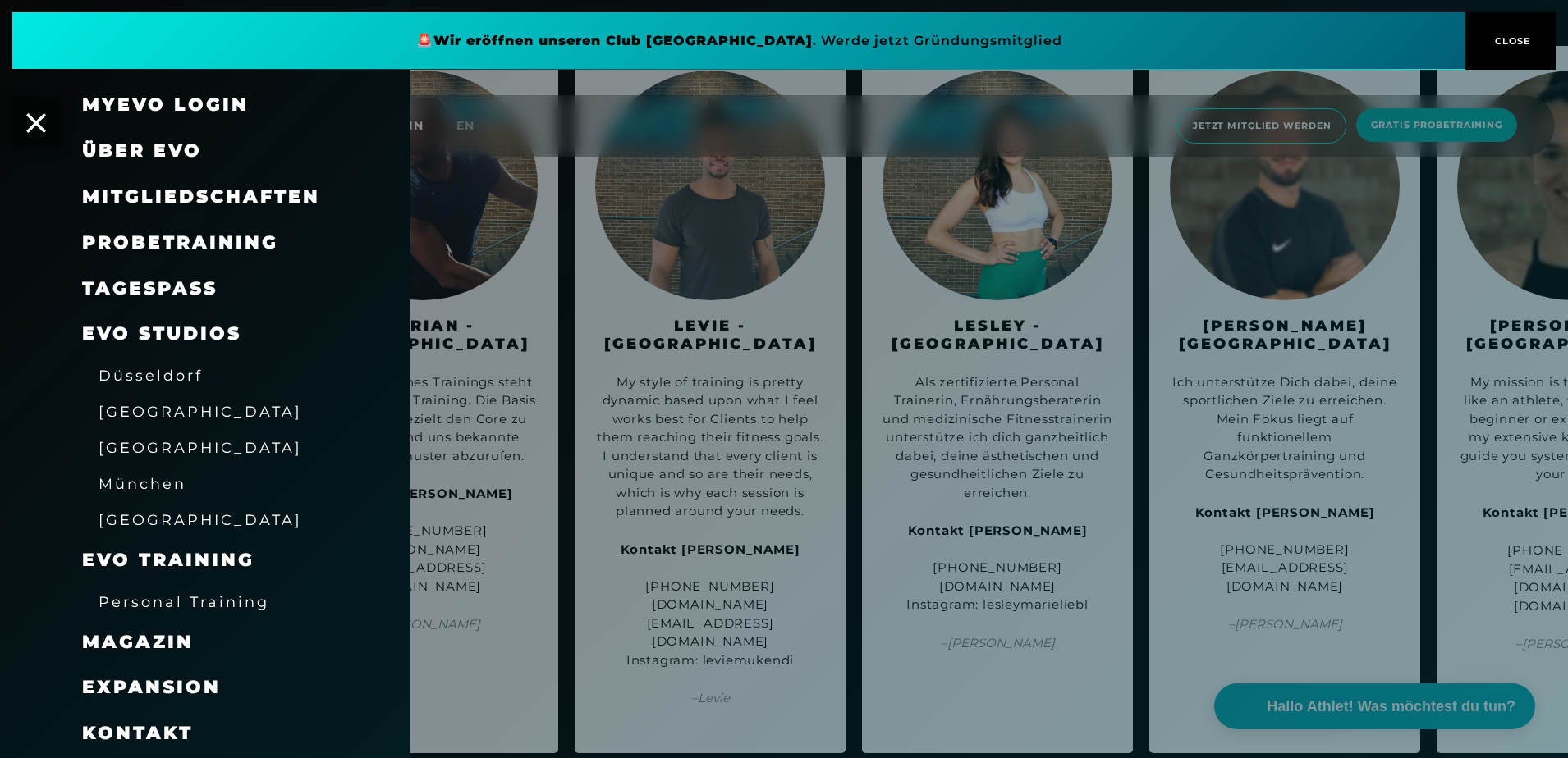
click at [177, 595] on span "Personal Training" at bounding box center [183, 602] width 171 height 17
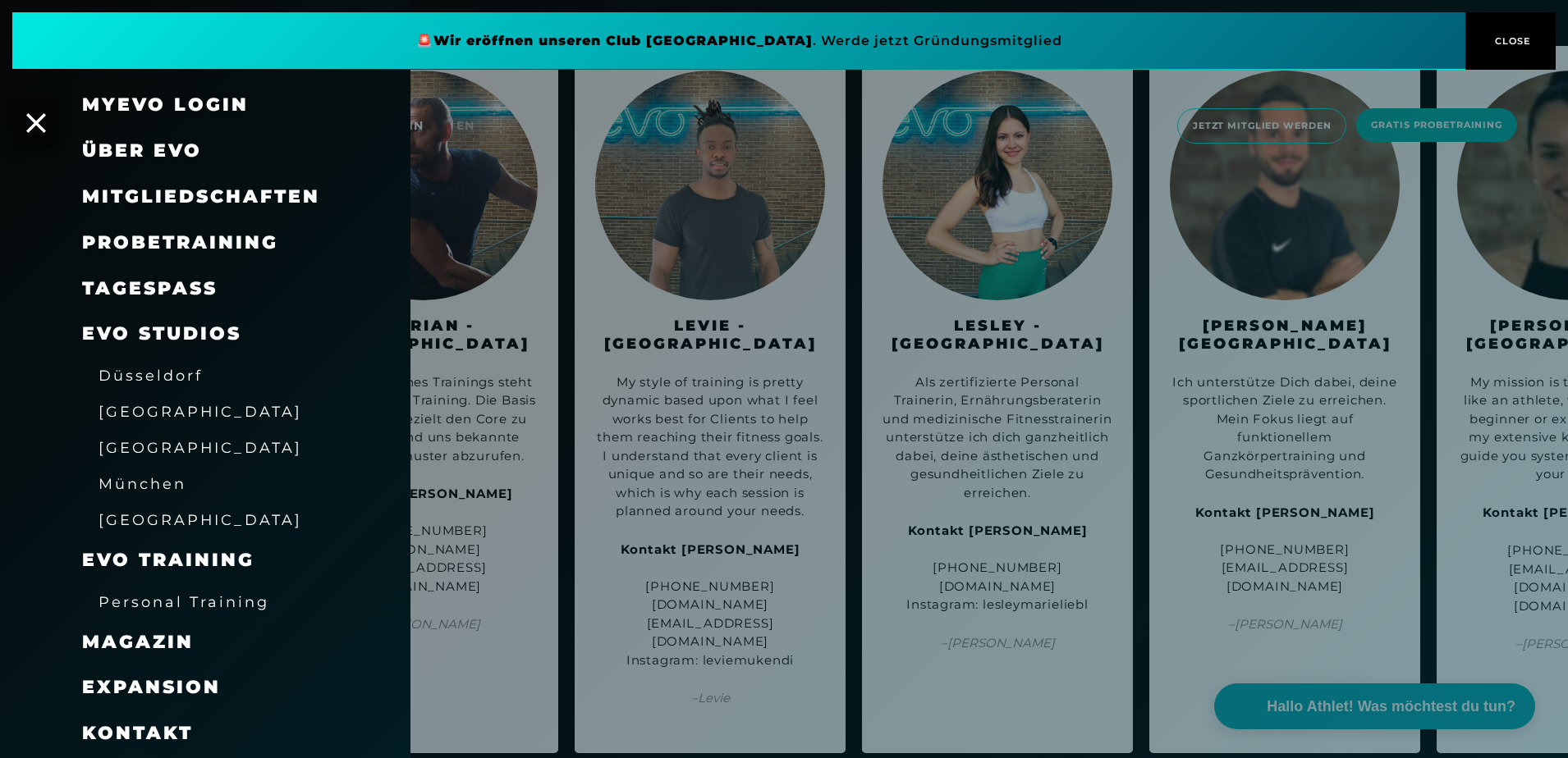
scroll to position [0, 0]
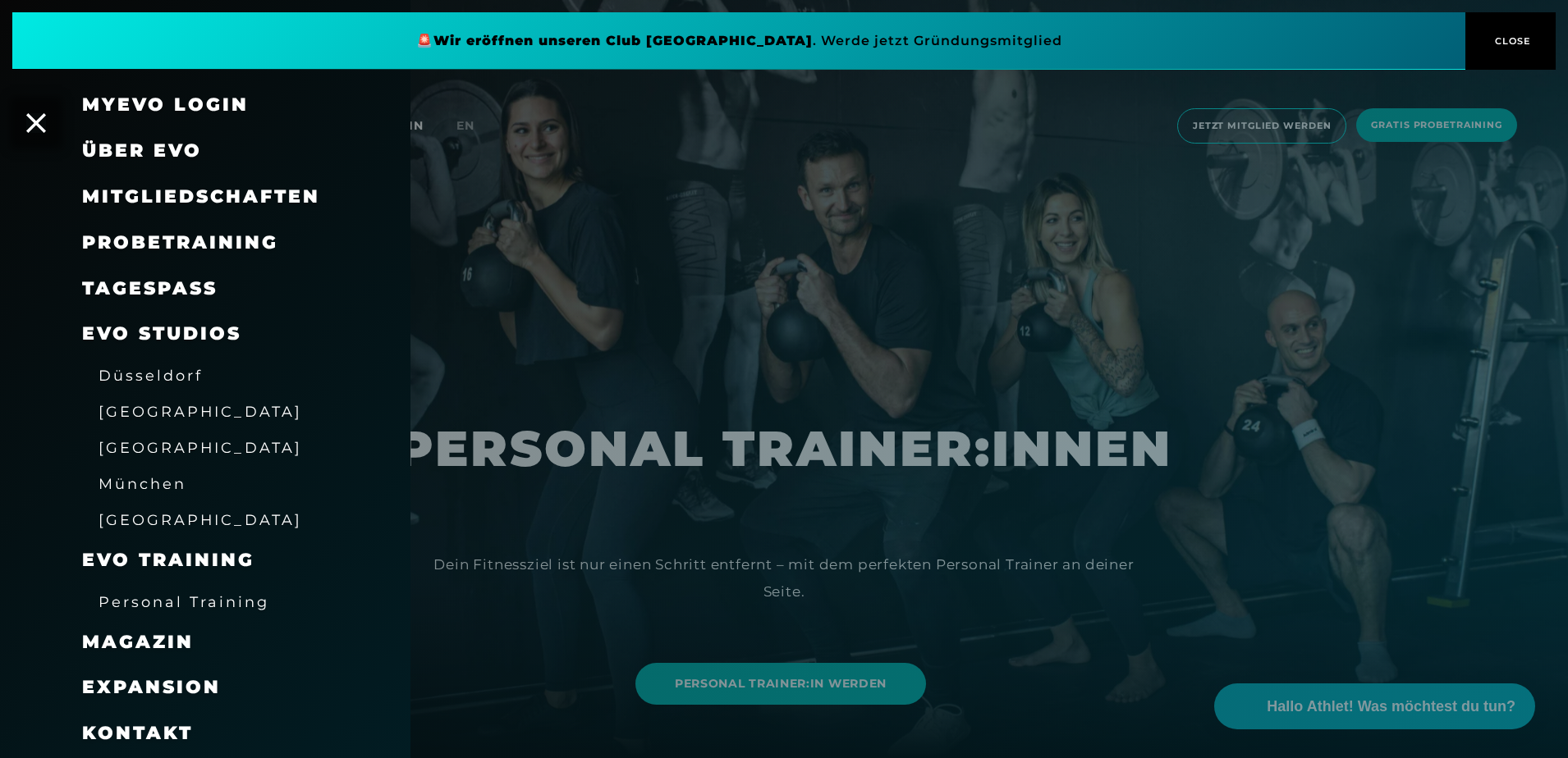
click at [145, 195] on span "Mitgliedschaften" at bounding box center [201, 196] width 238 height 22
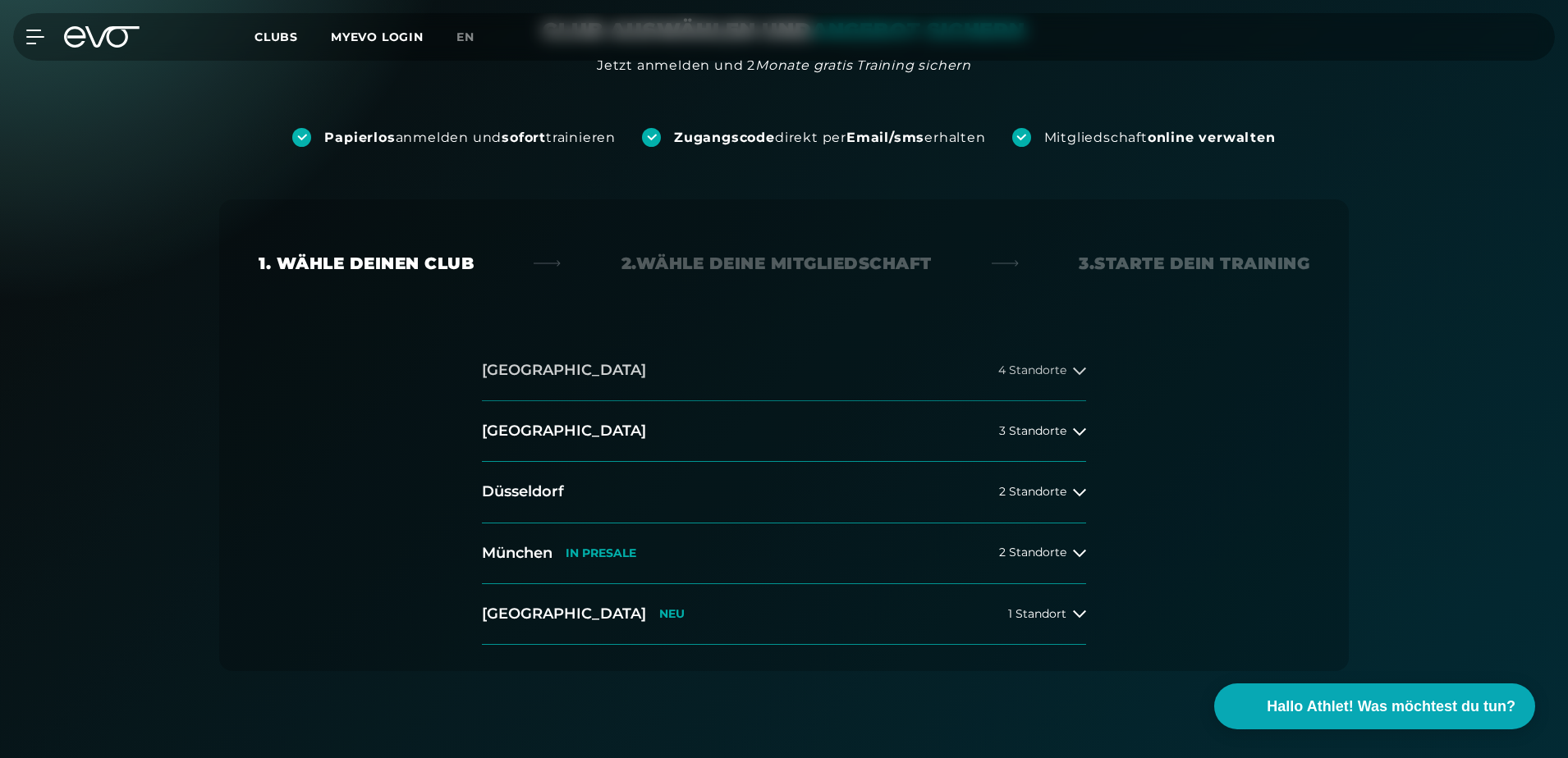
scroll to position [164, 0]
click at [1046, 437] on span "3 Standorte" at bounding box center [1032, 430] width 68 height 13
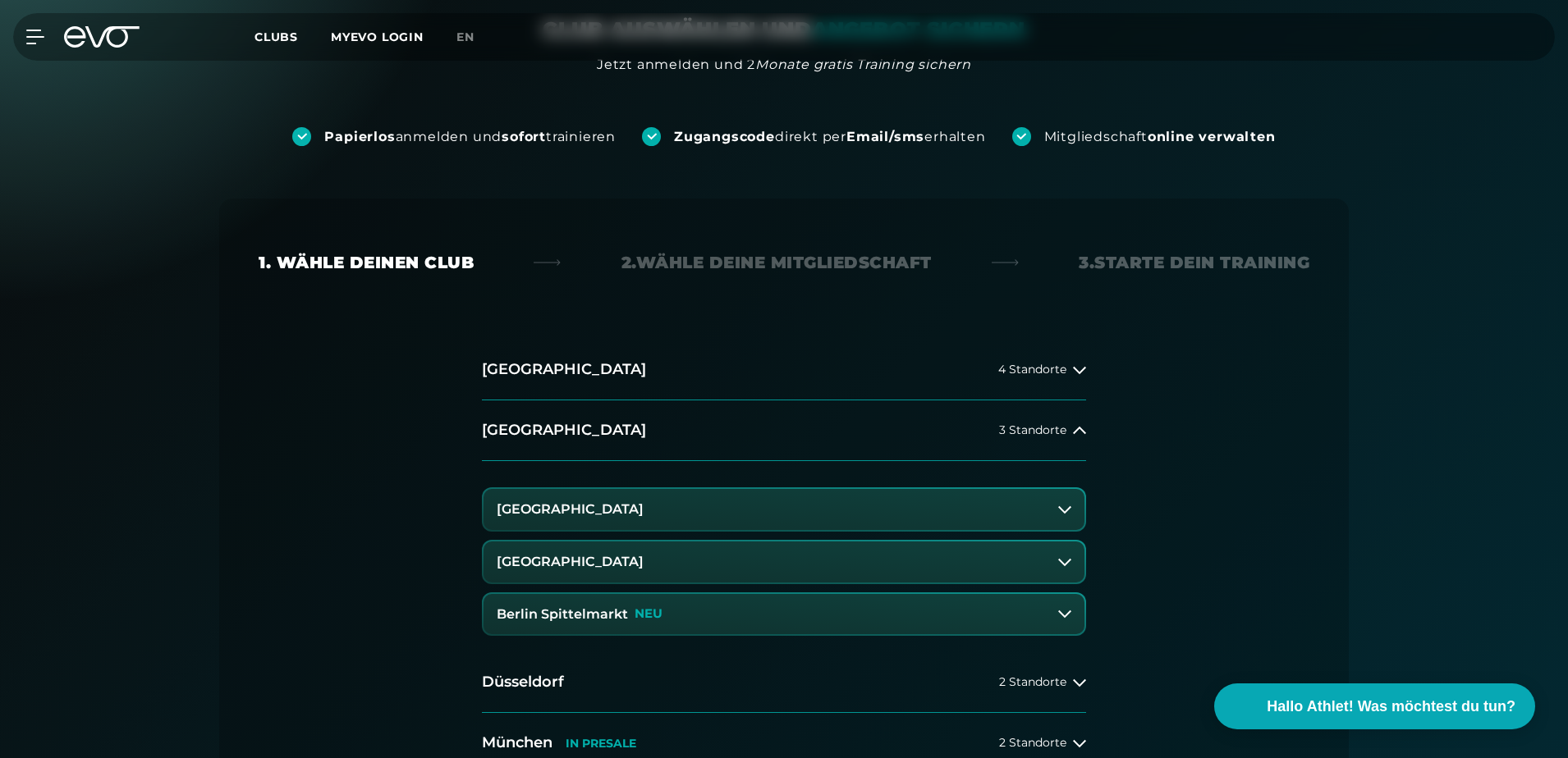
click at [663, 570] on button "[GEOGRAPHIC_DATA]" at bounding box center [784, 561] width 601 height 41
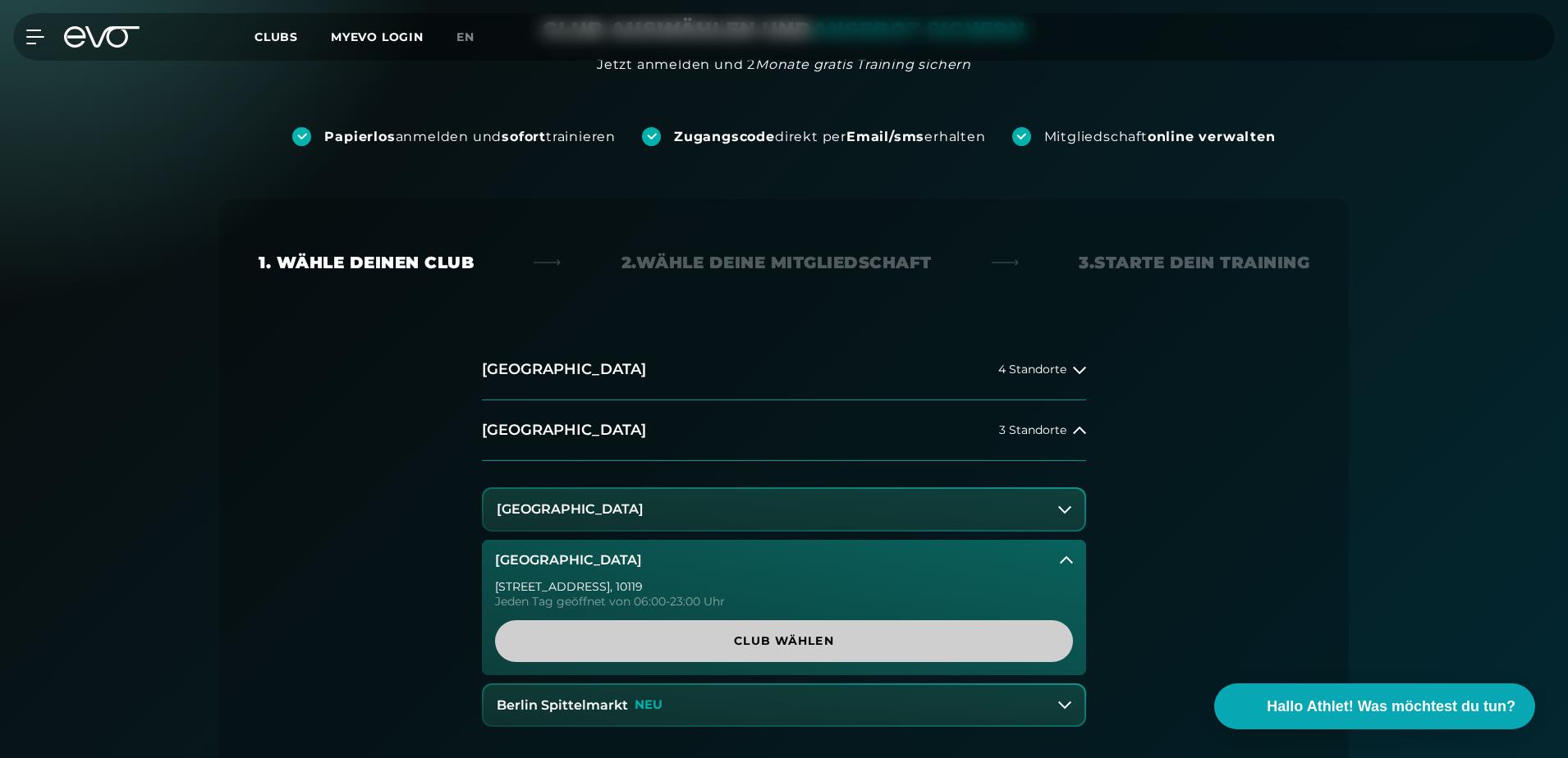
click at [748, 649] on span "Club wählen" at bounding box center [784, 641] width 499 height 17
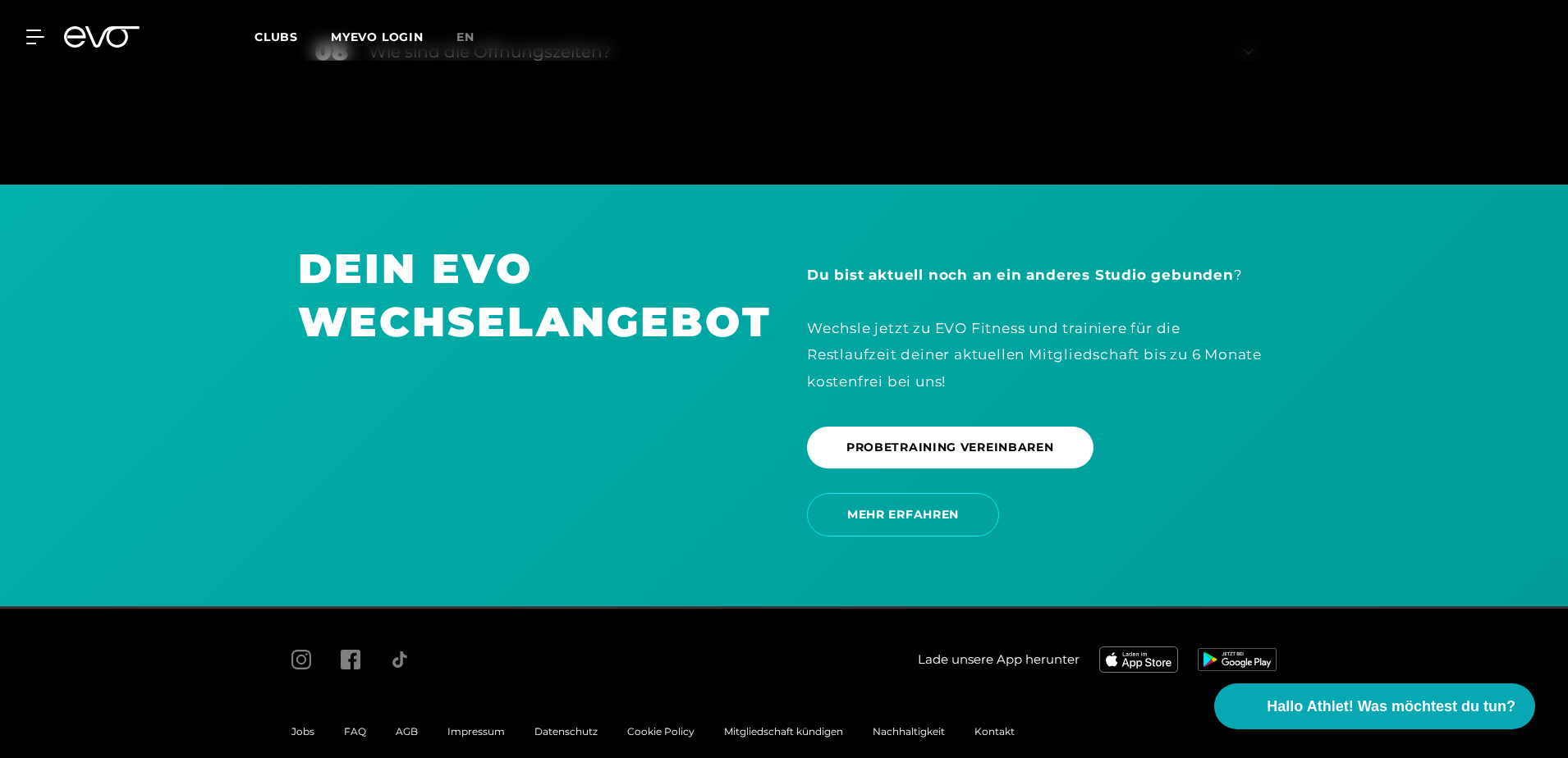
scroll to position [3508, 0]
